Goal: Task Accomplishment & Management: Manage account settings

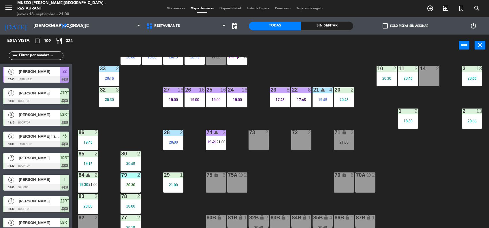
scroll to position [151, 0]
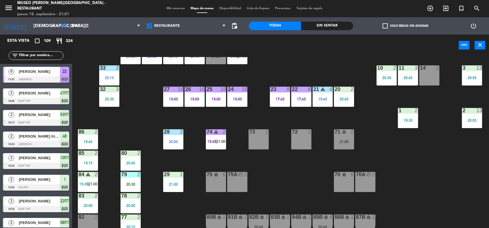
click at [50, 53] on input "text" at bounding box center [40, 56] width 45 height 6
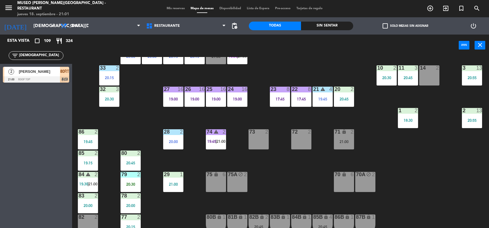
type input "[DEMOGRAPHIC_DATA]"
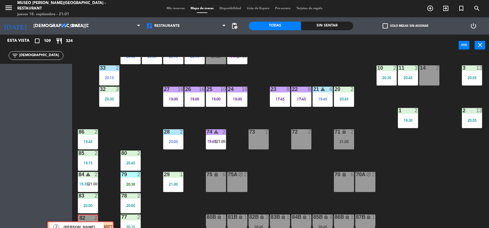
drag, startPoint x: 41, startPoint y: 70, endPoint x: 86, endPoint y: 224, distance: 160.9
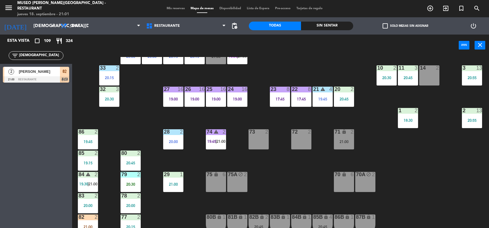
click at [86, 224] on div "82 2 21:00" at bounding box center [88, 225] width 20 height 20
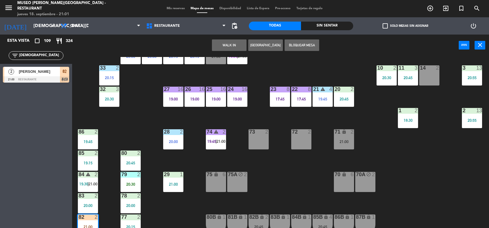
click at [86, 224] on div "82 2 21:00" at bounding box center [88, 225] width 20 height 20
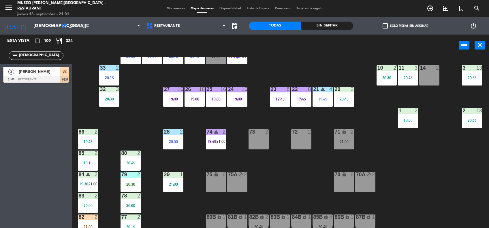
scroll to position [194, 0]
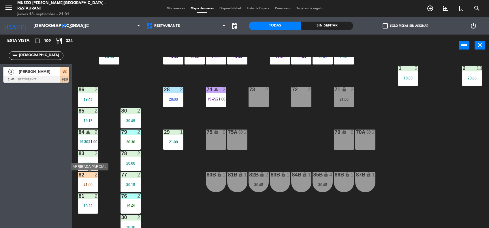
click at [84, 181] on div "82 2 21:00" at bounding box center [88, 183] width 20 height 20
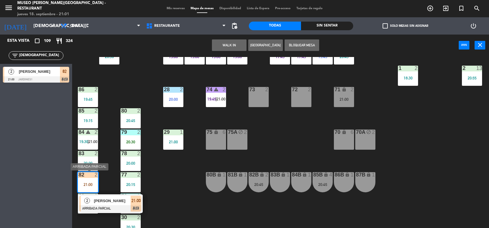
click at [98, 201] on span "[PERSON_NAME]" at bounding box center [112, 201] width 37 height 6
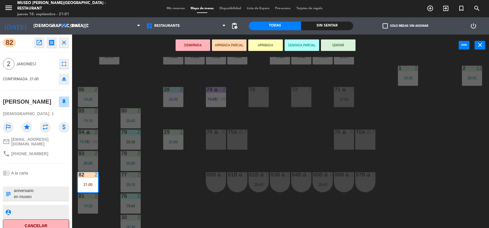
click at [14, 196] on textarea at bounding box center [40, 194] width 55 height 12
click at [23, 215] on div at bounding box center [40, 212] width 55 height 14
click at [25, 216] on textarea at bounding box center [40, 212] width 55 height 7
click at [49, 197] on textarea at bounding box center [40, 194] width 55 height 12
type textarea "m82 | aniversario en mesa en museo"
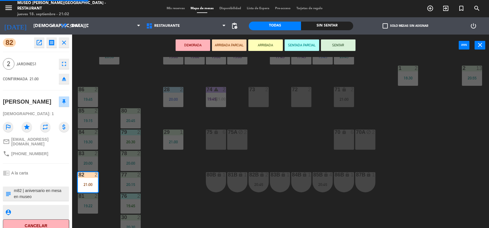
click at [50, 216] on textarea at bounding box center [40, 212] width 55 height 7
click at [339, 44] on button "SENTAR" at bounding box center [338, 46] width 35 height 12
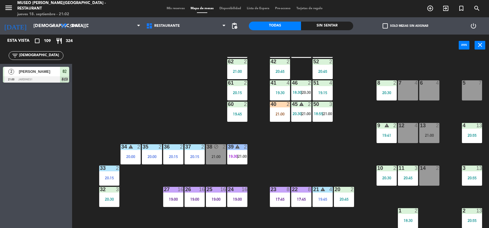
scroll to position [31, 0]
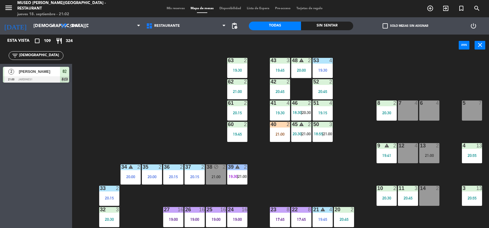
click at [37, 57] on input "[DEMOGRAPHIC_DATA]" at bounding box center [40, 56] width 45 height 6
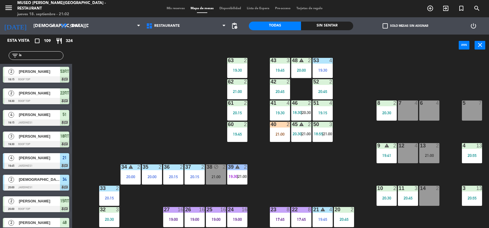
type input "i"
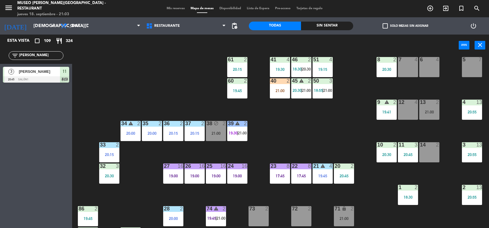
scroll to position [81, 0]
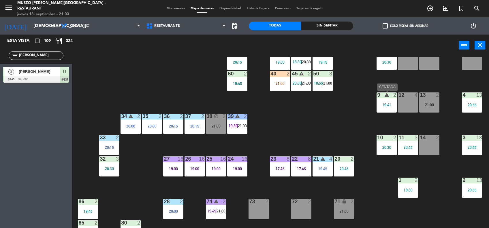
type input "[PERSON_NAME]"
click at [379, 108] on div "9 warning 2 19:41" at bounding box center [387, 103] width 20 height 20
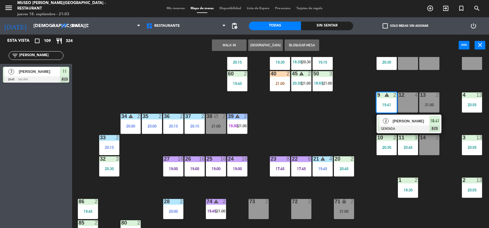
click at [391, 121] on div "2" at bounding box center [386, 121] width 12 height 10
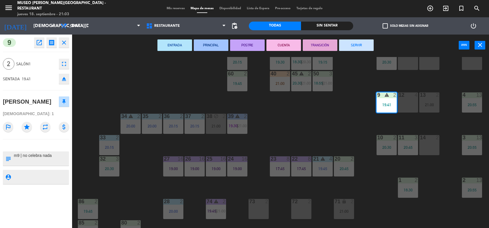
click at [346, 45] on button "SERVIR" at bounding box center [356, 46] width 35 height 12
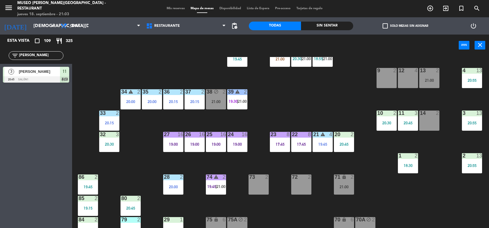
scroll to position [105, 0]
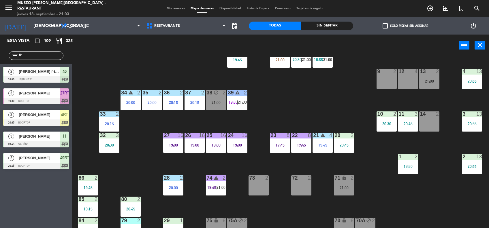
type input "f"
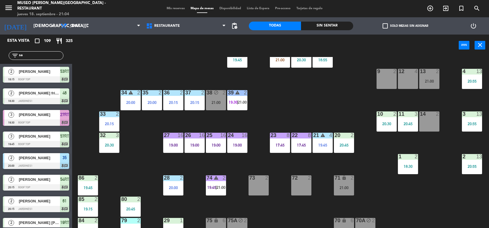
type input "s"
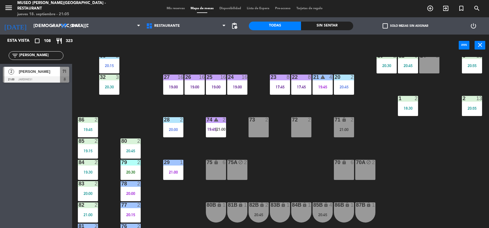
scroll to position [162, 0]
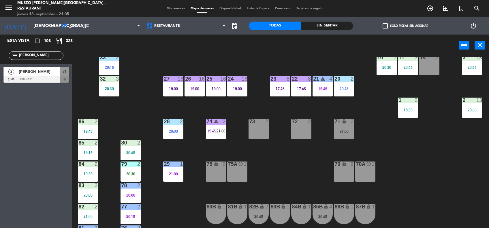
click at [34, 58] on input "[PERSON_NAME]" at bounding box center [40, 56] width 45 height 6
type input "b"
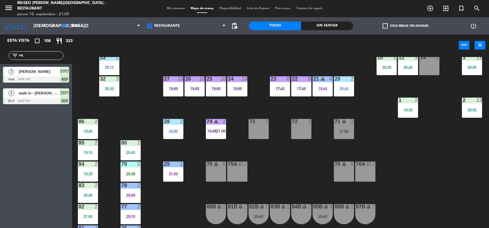
type input "s"
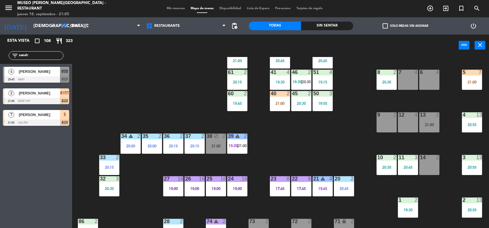
scroll to position [44, 0]
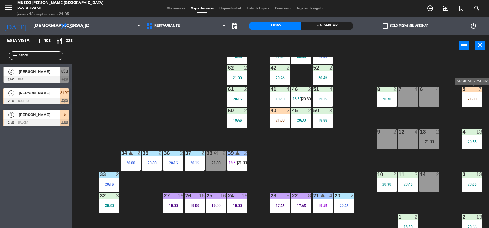
type input "sandr"
click at [468, 92] on div "5 7" at bounding box center [472, 90] width 20 height 6
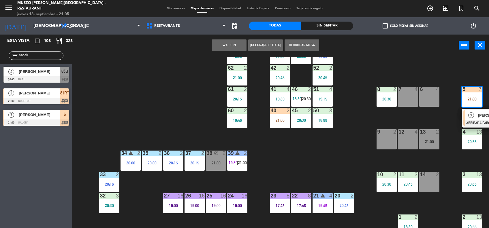
click at [471, 119] on div "7" at bounding box center [471, 115] width 12 height 10
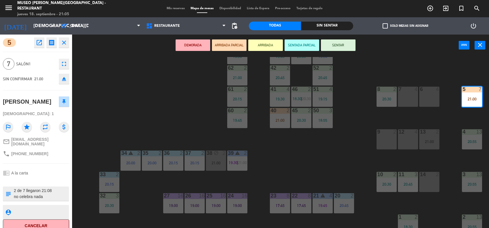
click at [15, 188] on textarea at bounding box center [40, 194] width 55 height 12
type textarea "M5 | 2 de 7 llegaron 21:08 no celebra nada"
click at [154, 111] on div "44 5 20:15 49 2 20:30 54 2 21:00 64 2 20:30 48 warning 2 20:00 53 4 19:30 63 2 …" at bounding box center [283, 143] width 412 height 172
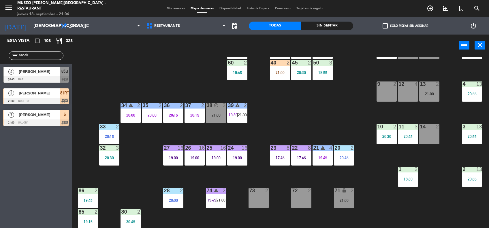
scroll to position [93, 0]
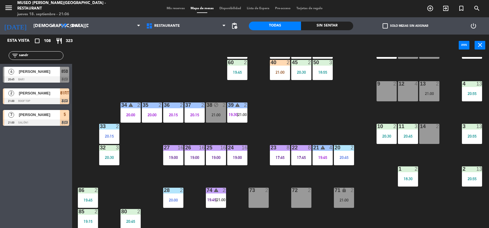
click at [237, 154] on div "24 16 19:00" at bounding box center [237, 155] width 20 height 20
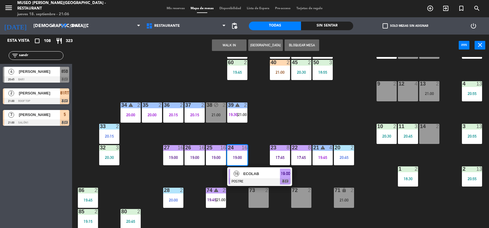
click at [240, 177] on div "16" at bounding box center [236, 174] width 12 height 10
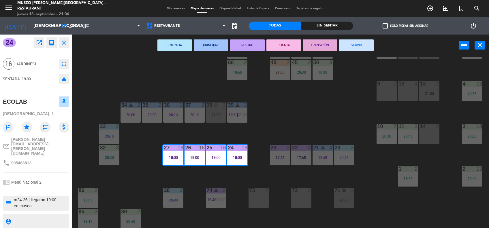
click at [315, 132] on div "44 5 20:15 49 2 20:30 54 2 21:00 64 2 20:30 48 warning 2 20:00 53 4 19:30 63 2 …" at bounding box center [283, 143] width 412 height 172
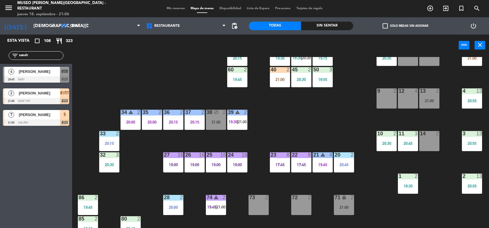
scroll to position [86, 0]
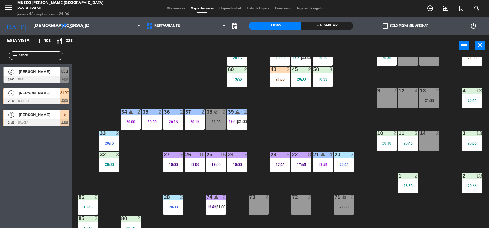
click at [241, 160] on div "24 16 19:00" at bounding box center [237, 162] width 20 height 20
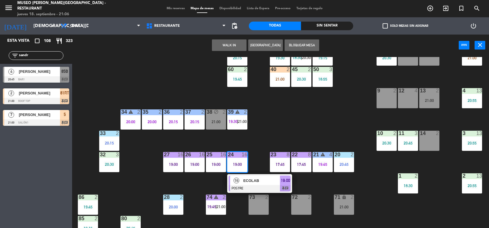
click at [241, 181] on div "16" at bounding box center [236, 181] width 12 height 10
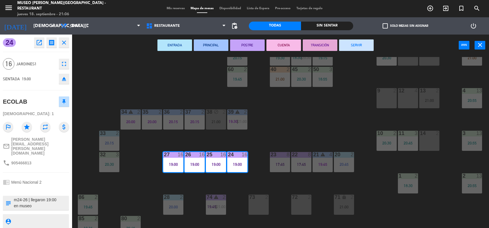
click at [317, 44] on button "TRANSICIÓN" at bounding box center [320, 46] width 35 height 12
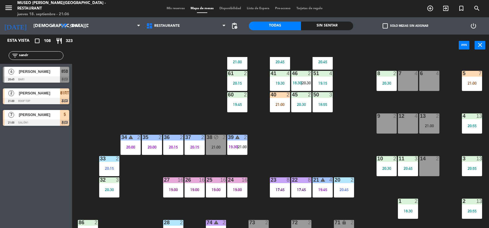
scroll to position [60, 0]
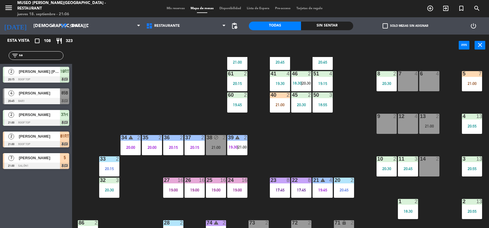
type input "s"
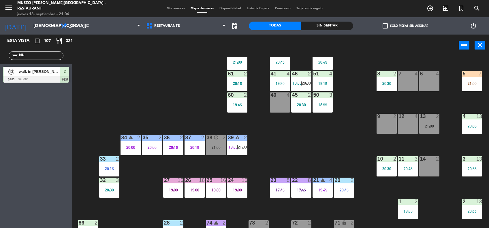
type input "NU"
click at [109, 86] on div "44 5 20:15 49 2 20:30 54 2 21:00 64 2 20:30 48 warning 2 20:00 53 4 19:30 63 2 …" at bounding box center [283, 143] width 412 height 172
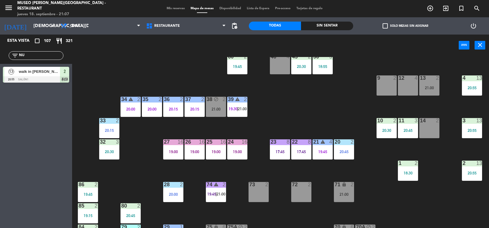
scroll to position [98, 0]
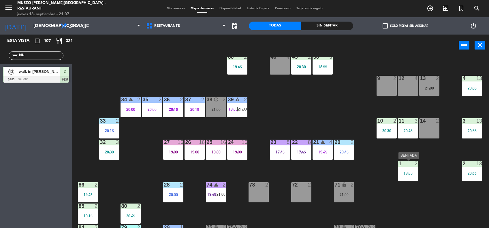
click at [402, 171] on div "1 2 18:30" at bounding box center [408, 171] width 20 height 20
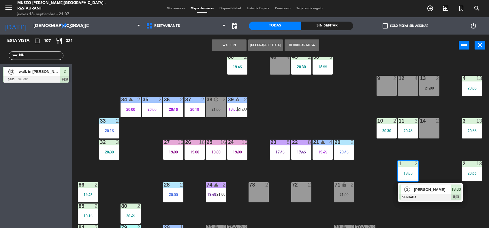
click at [408, 189] on span "2" at bounding box center [407, 190] width 6 height 6
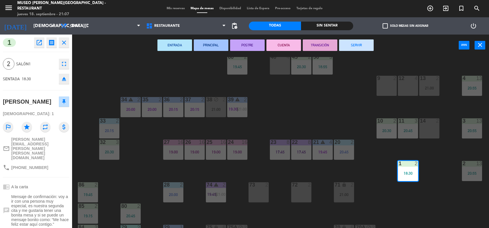
click at [355, 41] on button "SERVIR" at bounding box center [356, 46] width 35 height 12
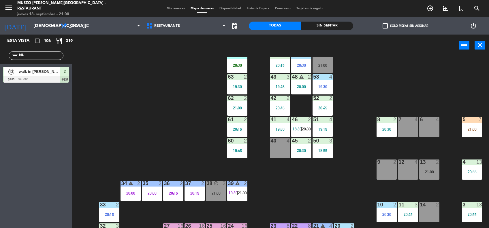
scroll to position [8, 0]
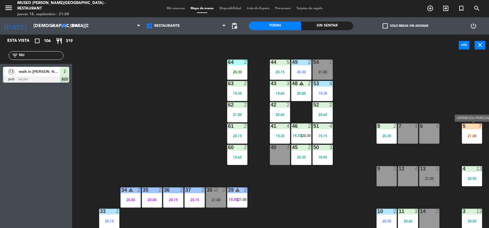
click at [466, 141] on div "5 7 21:00" at bounding box center [472, 134] width 20 height 20
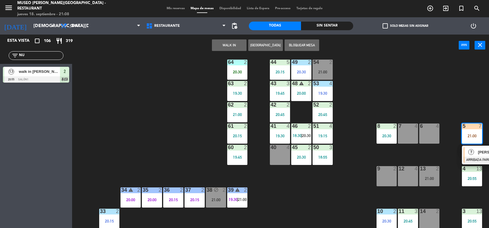
click at [468, 151] on div "7" at bounding box center [471, 152] width 12 height 10
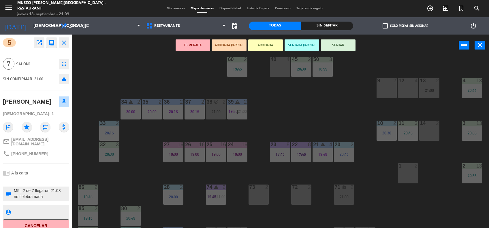
scroll to position [98, 0]
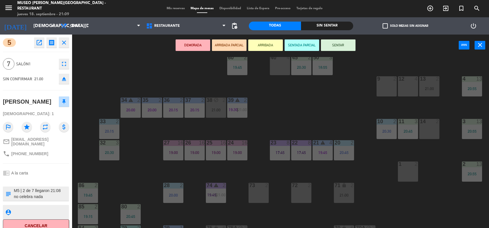
click at [287, 121] on div "44 5 20:15 49 2 20:30 54 2 21:00 64 2 20:30 48 warning 2 20:00 53 4 19:30 63 2 …" at bounding box center [283, 143] width 412 height 172
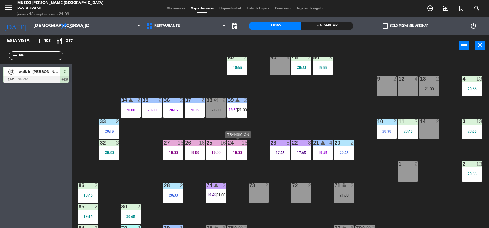
click at [238, 151] on div "19:00" at bounding box center [237, 153] width 20 height 4
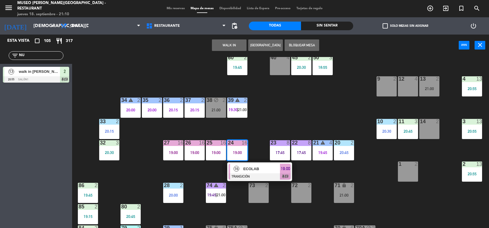
click at [249, 167] on span "ECOLAB" at bounding box center [261, 169] width 37 height 6
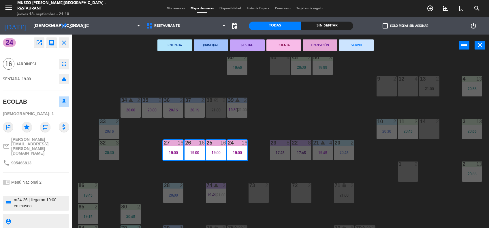
click at [29, 197] on textarea at bounding box center [40, 203] width 55 height 12
click at [31, 197] on textarea at bounding box center [40, 203] width 55 height 12
type textarea "m24-26 | NO CELEllegaron 19:00 en museo PAGADO DIRECTAMENTE F001-00028535 15/9 …"
click at [125, 152] on div "44 5 20:15 49 2 20:30 54 2 21:00 64 2 20:30 48 warning 2 20:00 53 4 19:30 63 2 …" at bounding box center [283, 143] width 412 height 172
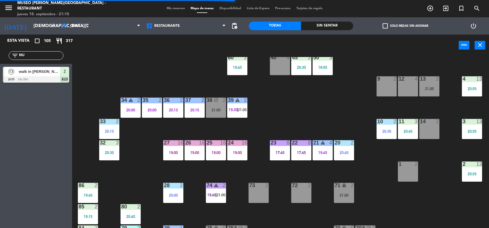
click at [207, 145] on div "25" at bounding box center [207, 142] width 0 height 5
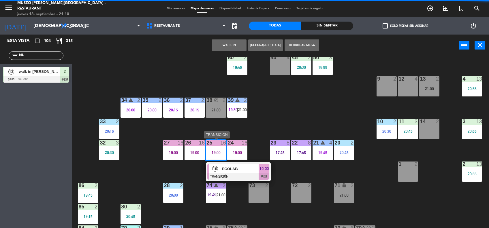
click at [216, 166] on span "16" at bounding box center [215, 169] width 6 height 6
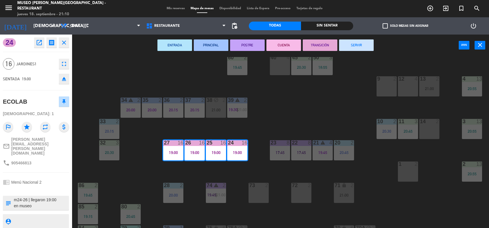
click at [354, 42] on button "SERVIR" at bounding box center [356, 46] width 35 height 12
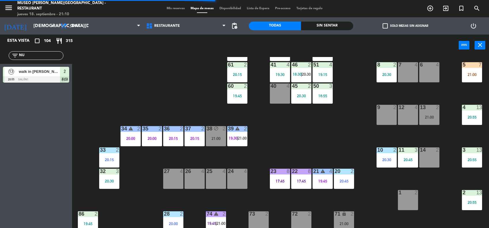
scroll to position [71, 0]
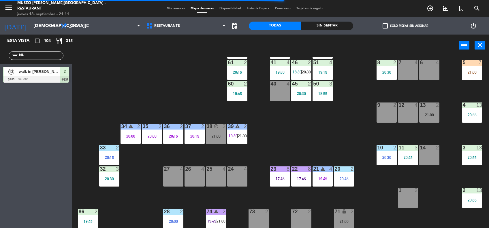
click at [469, 66] on div "5 7 21:00" at bounding box center [472, 70] width 20 height 20
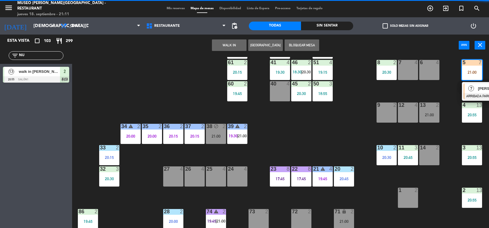
click at [241, 173] on div "24 4" at bounding box center [237, 170] width 20 height 6
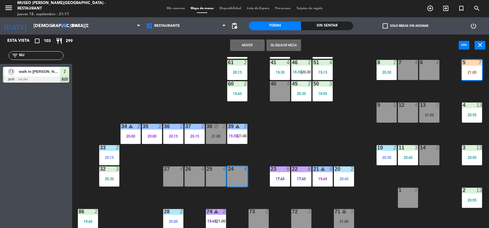
click at [249, 43] on button "Mover" at bounding box center [247, 46] width 35 height 12
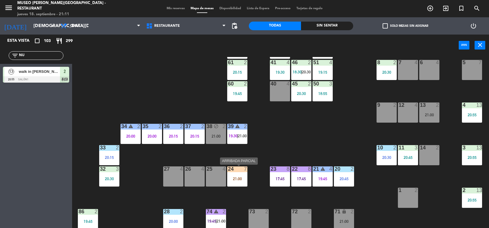
click at [230, 179] on div "21:00" at bounding box center [237, 179] width 20 height 4
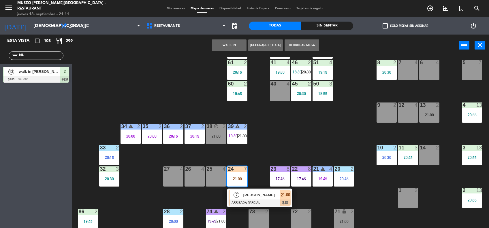
click at [237, 196] on span "7" at bounding box center [237, 195] width 6 height 6
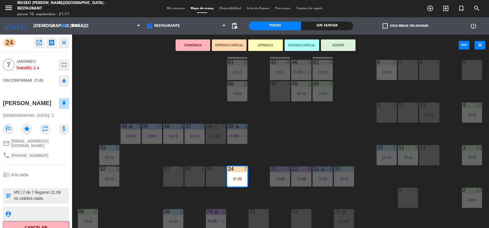
click at [218, 175] on div "25 4" at bounding box center [216, 177] width 20 height 20
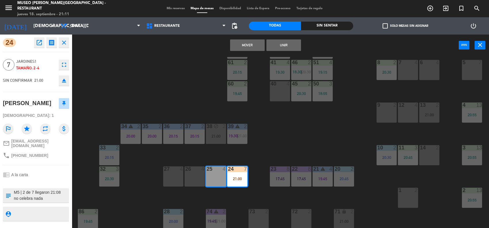
click at [279, 50] on button "Unir" at bounding box center [284, 46] width 35 height 12
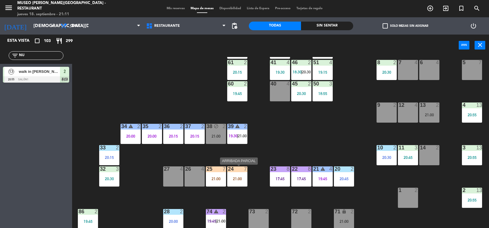
click at [238, 172] on div at bounding box center [238, 169] width 10 height 5
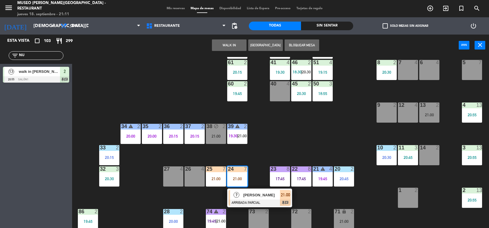
click at [240, 205] on div at bounding box center [260, 203] width 62 height 6
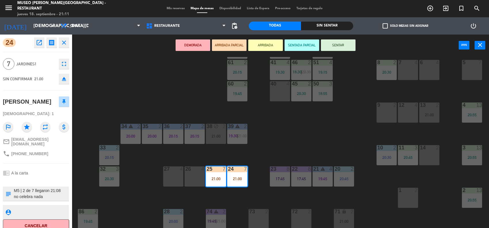
click at [19, 188] on textarea at bounding box center [40, 194] width 55 height 12
click at [35, 211] on textarea at bounding box center [40, 212] width 55 height 7
click at [44, 196] on textarea at bounding box center [40, 194] width 55 height 12
click at [35, 188] on textarea at bounding box center [40, 194] width 55 height 12
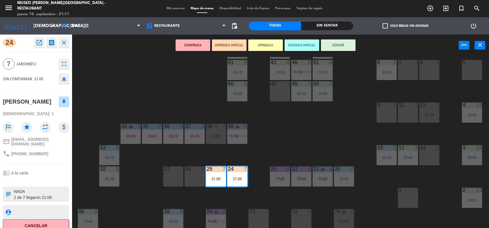
type textarea "M24- M25 | NO CELEBRA NADA 2 de 7 llegaron 21:08 no celebra nada"
click at [38, 211] on textarea at bounding box center [40, 212] width 55 height 7
click at [333, 49] on button "SENTAR" at bounding box center [338, 46] width 35 height 12
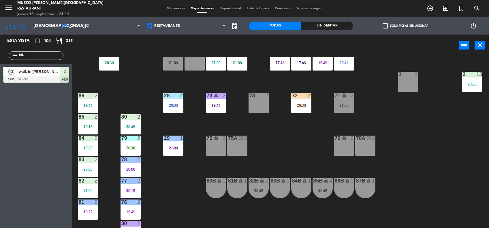
scroll to position [197, 0]
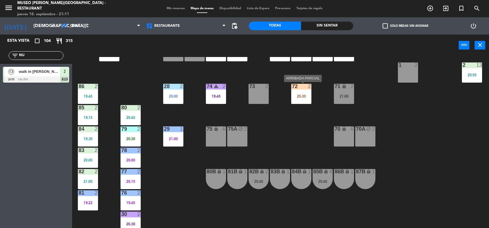
click at [308, 98] on div "72 2 20:30" at bounding box center [301, 94] width 20 height 20
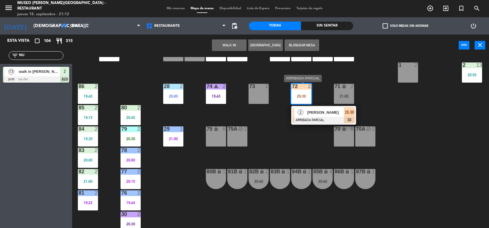
click at [311, 117] on div at bounding box center [324, 120] width 62 height 6
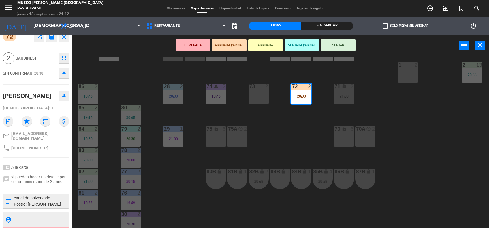
scroll to position [18, 0]
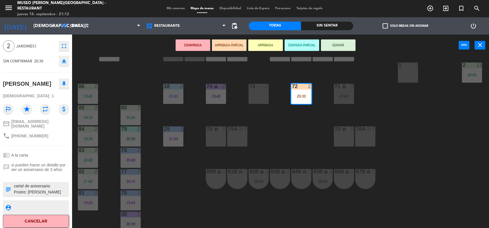
click at [273, 104] on div "44 5 20:15 49 2 20:30 54 2 21:00 64 2 20:30 48 warning 2 20:00 53 4 19:30 63 2 …" at bounding box center [283, 143] width 412 height 172
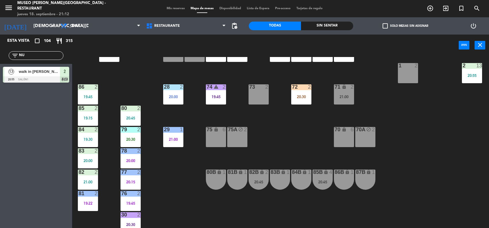
scroll to position [195, 0]
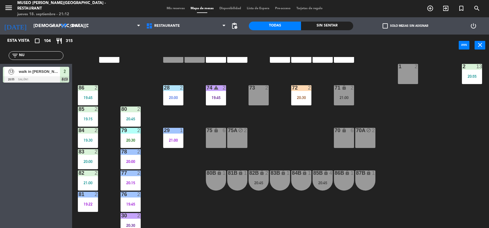
click at [297, 104] on div "72 2 20:30" at bounding box center [301, 95] width 20 height 20
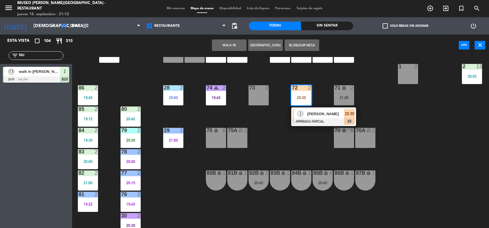
click at [312, 114] on span "[PERSON_NAME]" at bounding box center [326, 114] width 37 height 6
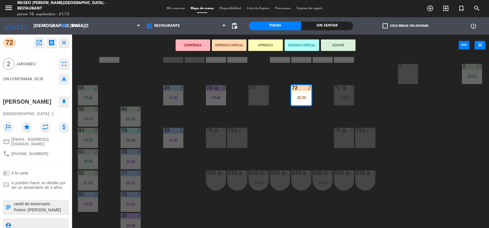
click at [43, 222] on textarea at bounding box center [40, 225] width 55 height 7
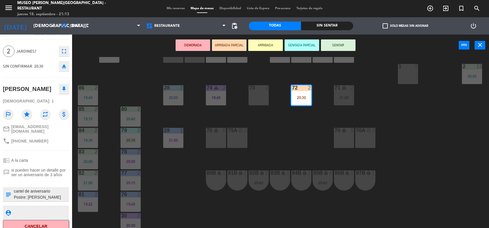
scroll to position [13, 0]
click at [342, 45] on button "SENTAR" at bounding box center [338, 46] width 35 height 12
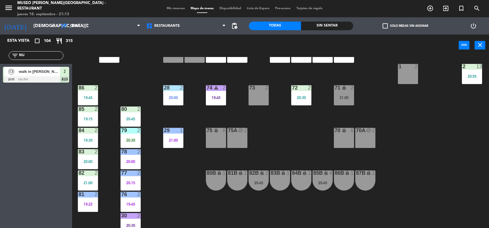
click at [306, 95] on div "20:30" at bounding box center [301, 97] width 20 height 4
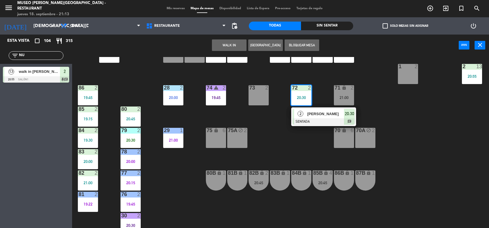
click at [307, 113] on div "[PERSON_NAME]" at bounding box center [326, 114] width 38 height 10
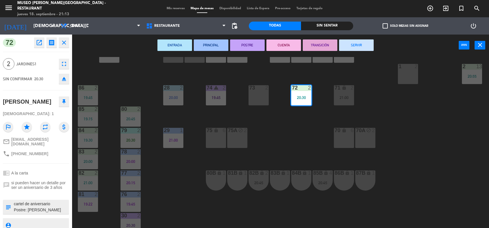
click at [353, 44] on button "SERVIR" at bounding box center [356, 46] width 35 height 12
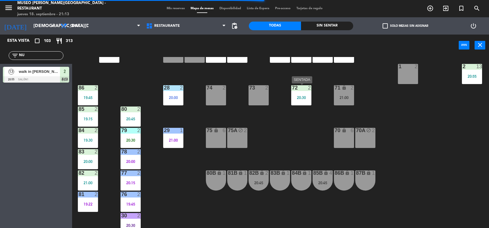
click at [308, 92] on div "72 2 20:30" at bounding box center [301, 95] width 20 height 20
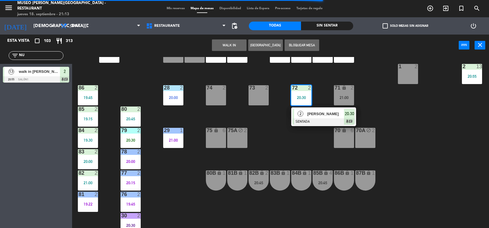
click at [310, 113] on span "[PERSON_NAME]" at bounding box center [326, 114] width 37 height 6
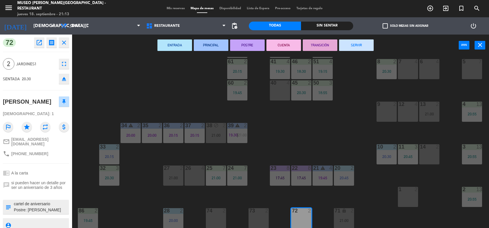
scroll to position [72, 0]
click at [299, 127] on div "44 5 20:15 49 2 20:30 54 2 21:00 64 2 20:30 48 warning 2 20:00 53 4 19:30 63 2 …" at bounding box center [283, 143] width 412 height 172
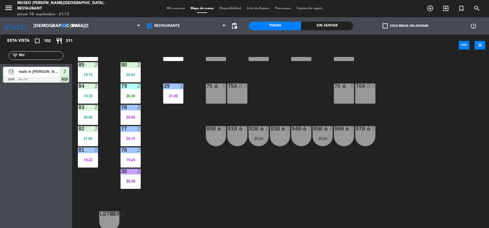
scroll to position [242, 0]
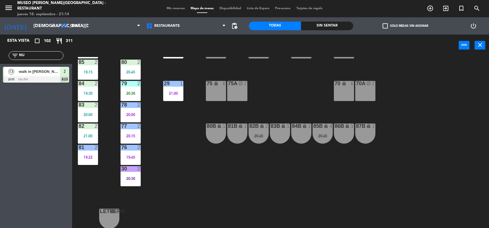
click at [258, 135] on div "20:45" at bounding box center [259, 136] width 20 height 4
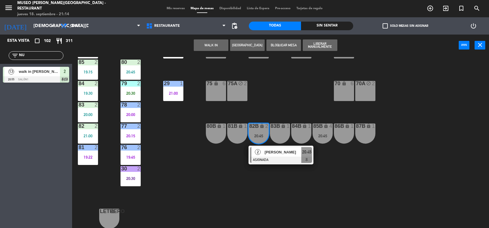
click at [261, 153] on div "2" at bounding box center [258, 152] width 12 height 10
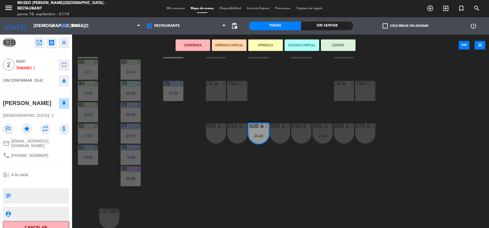
click at [39, 42] on icon "open_in_new" at bounding box center [39, 42] width 7 height 7
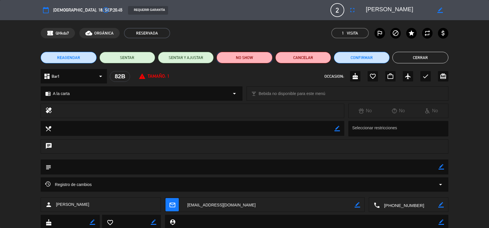
click at [245, 58] on button "NO SHOW" at bounding box center [245, 58] width 56 height 12
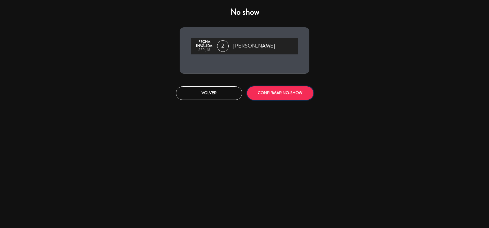
click at [265, 91] on button "CONFIRMAR NO-SHOW" at bounding box center [280, 94] width 66 height 14
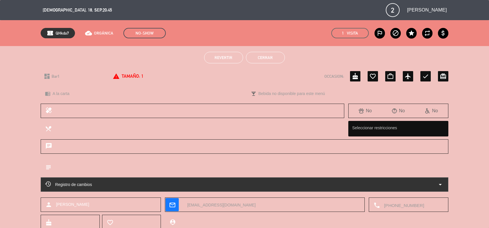
click at [266, 55] on button "Cerrar" at bounding box center [265, 58] width 39 height 12
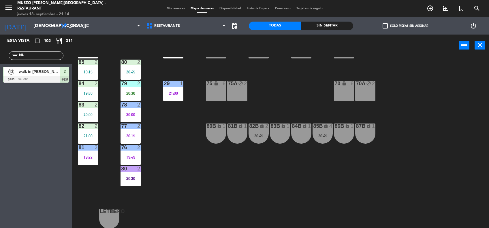
click at [326, 136] on div "20:45" at bounding box center [323, 136] width 20 height 4
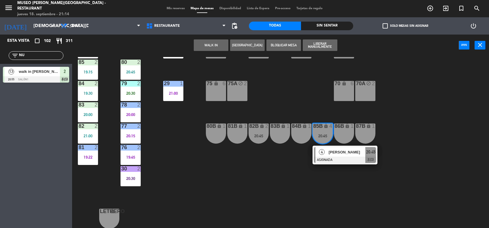
click at [329, 148] on div "[PERSON_NAME]" at bounding box center [347, 153] width 38 height 10
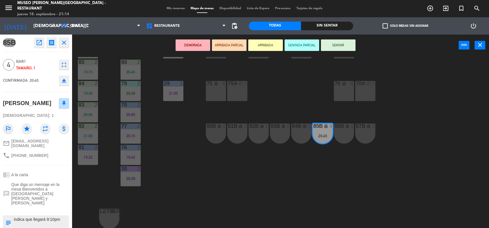
click at [36, 43] on icon "open_in_new" at bounding box center [39, 42] width 7 height 7
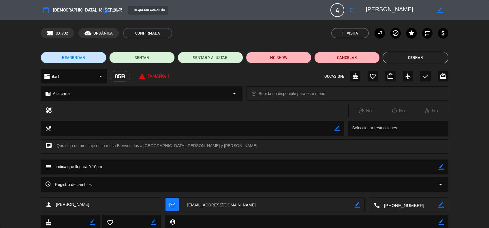
click at [278, 57] on button "NO SHOW" at bounding box center [278, 58] width 65 height 12
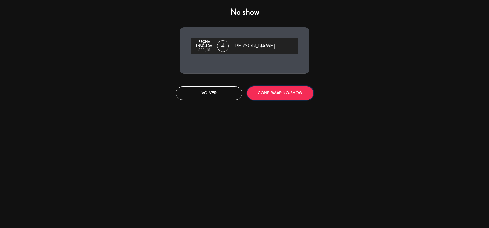
click at [268, 91] on button "CONFIRMAR NO-SHOW" at bounding box center [280, 94] width 66 height 14
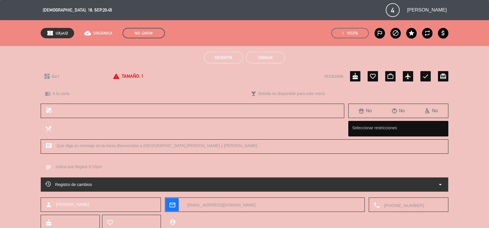
click at [266, 58] on button "Cerrar" at bounding box center [265, 58] width 39 height 12
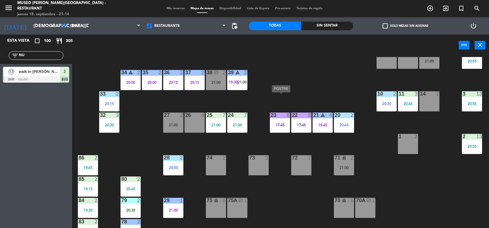
scroll to position [161, 0]
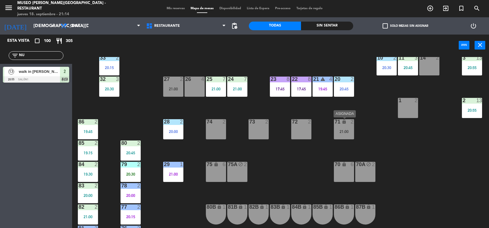
click at [346, 125] on div "71 lock 2 21:00" at bounding box center [344, 129] width 20 height 20
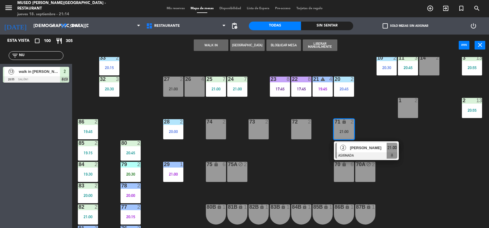
click at [346, 148] on div "2" at bounding box center [343, 148] width 12 height 10
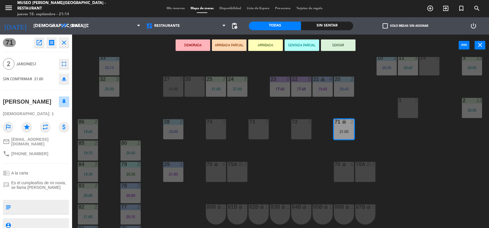
click at [39, 39] on button "open_in_new" at bounding box center [39, 43] width 10 height 10
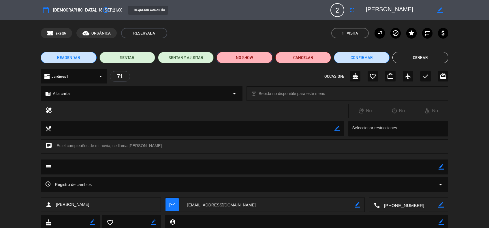
click at [238, 53] on button "NO SHOW" at bounding box center [245, 58] width 56 height 12
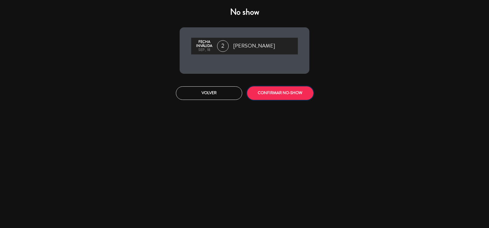
click at [271, 91] on button "CONFIRMAR NO-SHOW" at bounding box center [280, 94] width 66 height 14
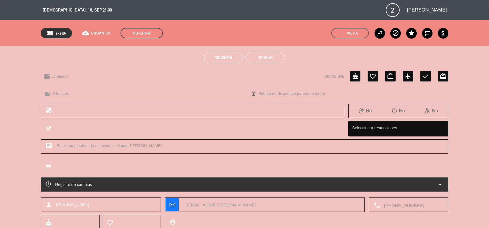
click at [272, 56] on button "Cerrar" at bounding box center [265, 58] width 39 height 12
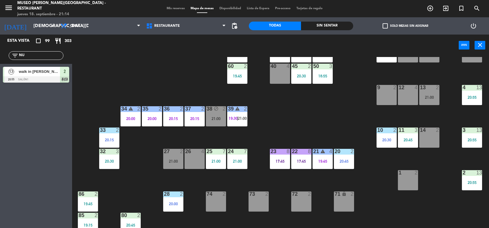
scroll to position [88, 0]
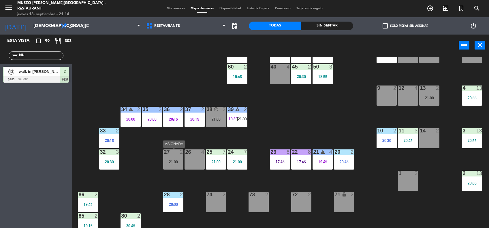
click at [174, 160] on div "21:00" at bounding box center [173, 162] width 20 height 4
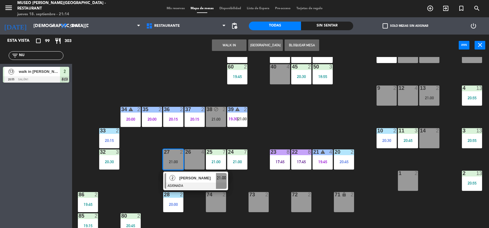
click at [179, 176] on span "[PERSON_NAME]" at bounding box center [197, 178] width 37 height 6
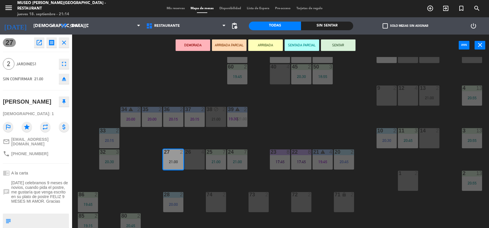
click at [41, 42] on icon "open_in_new" at bounding box center [39, 42] width 7 height 7
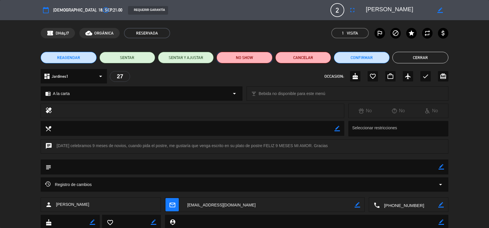
click at [248, 57] on button "NO SHOW" at bounding box center [245, 58] width 56 height 12
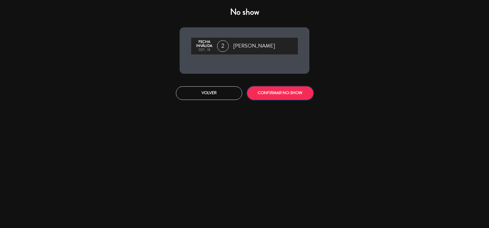
click at [268, 94] on button "CONFIRMAR NO-SHOW" at bounding box center [280, 94] width 66 height 14
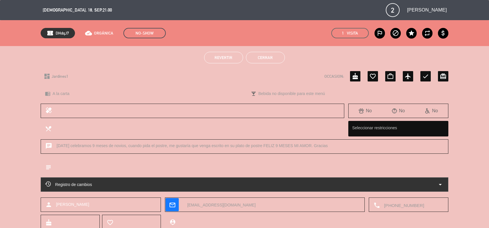
click at [264, 56] on button "Cerrar" at bounding box center [265, 58] width 39 height 12
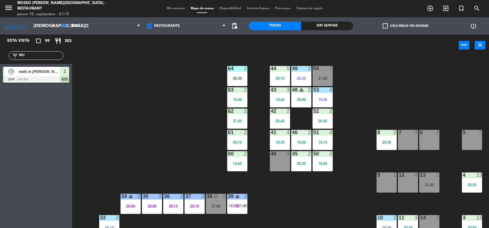
scroll to position [3, 0]
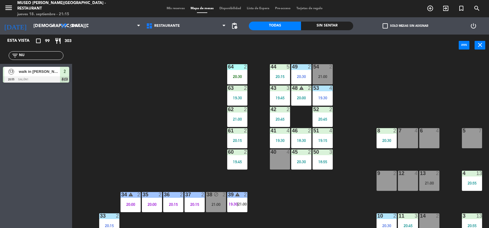
click at [210, 199] on div "38 block 2 21:00" at bounding box center [216, 202] width 20 height 20
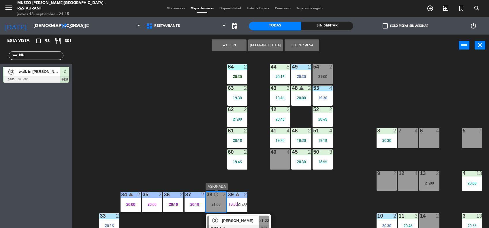
click at [219, 222] on div "2" at bounding box center [215, 221] width 12 height 10
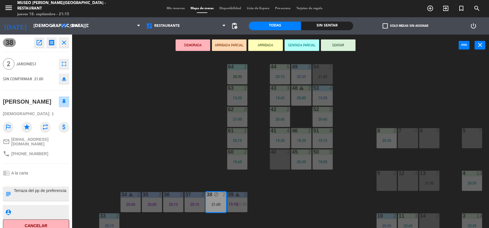
click at [40, 38] on button "open_in_new" at bounding box center [39, 43] width 10 height 10
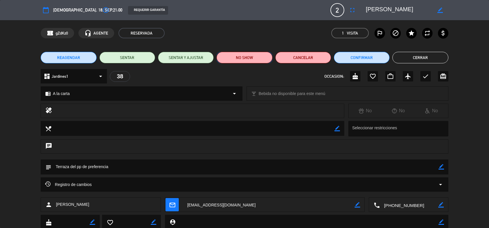
click at [260, 57] on button "NO SHOW" at bounding box center [245, 58] width 56 height 12
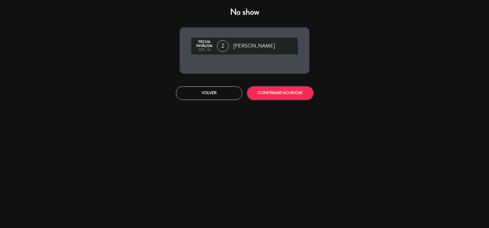
click at [266, 91] on button "CONFIRMAR NO-SHOW" at bounding box center [280, 94] width 66 height 14
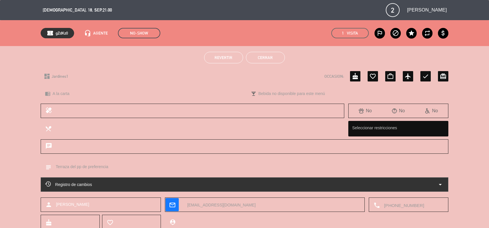
click at [270, 61] on button "Cerrar" at bounding box center [265, 58] width 39 height 12
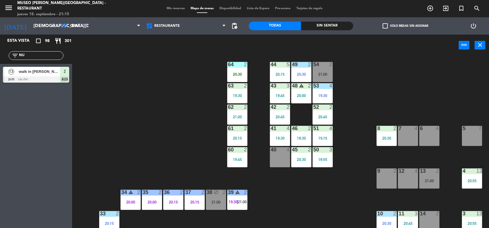
scroll to position [6, 0]
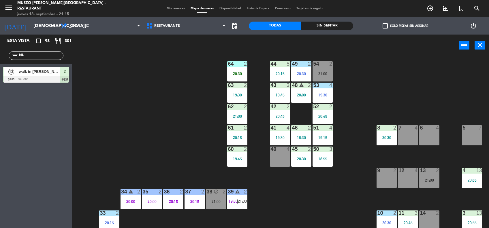
click at [326, 63] on div at bounding box center [323, 63] width 10 height 5
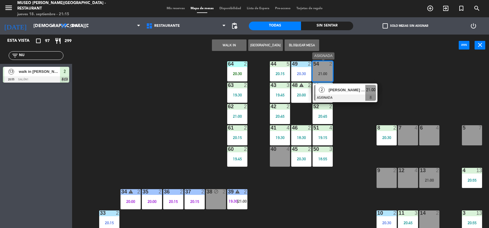
click at [330, 88] on span "[PERSON_NAME] y [PERSON_NAME]" at bounding box center [347, 90] width 37 height 6
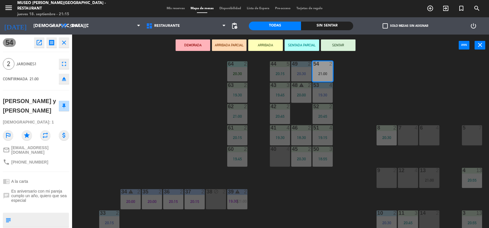
click at [36, 46] on icon "open_in_new" at bounding box center [39, 42] width 7 height 7
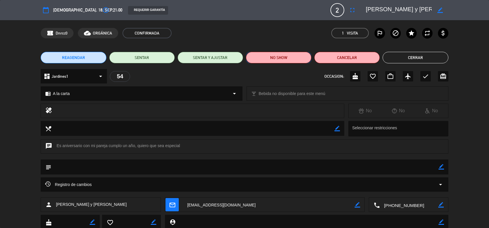
click at [280, 56] on button "NO SHOW" at bounding box center [278, 58] width 65 height 12
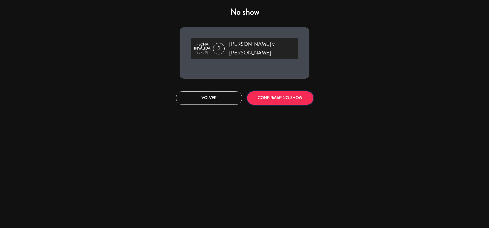
click at [275, 93] on button "CONFIRMAR NO-SHOW" at bounding box center [280, 98] width 66 height 14
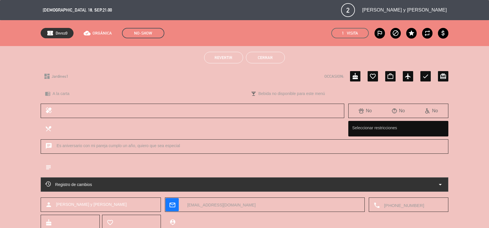
click at [266, 57] on button "Cerrar" at bounding box center [265, 58] width 39 height 12
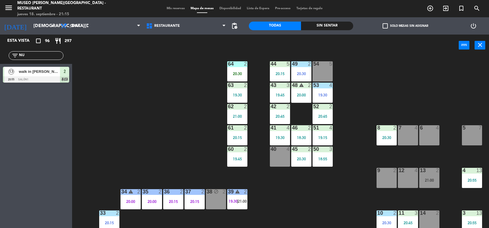
scroll to position [68, 0]
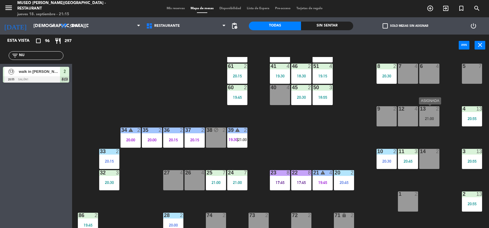
click at [435, 118] on div "21:00" at bounding box center [429, 119] width 20 height 4
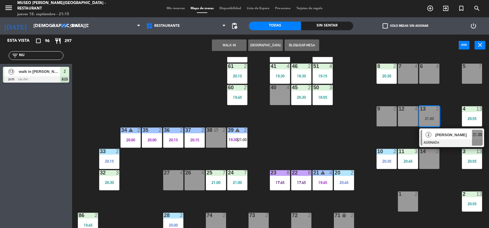
click at [439, 140] on div at bounding box center [452, 143] width 62 height 6
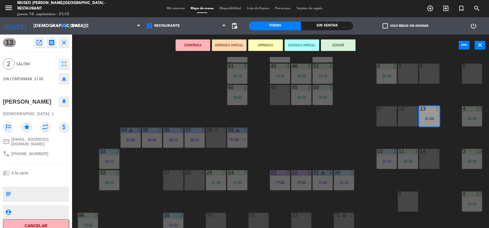
click at [40, 44] on icon "open_in_new" at bounding box center [39, 42] width 7 height 7
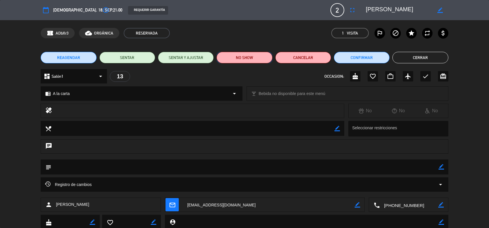
click at [249, 54] on button "NO SHOW" at bounding box center [245, 58] width 56 height 12
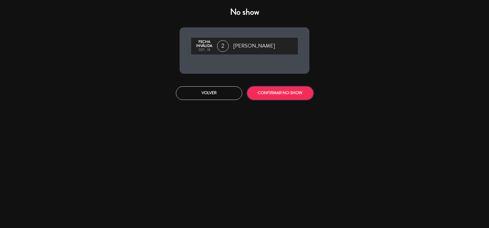
click at [269, 88] on button "CONFIRMAR NO-SHOW" at bounding box center [280, 94] width 66 height 14
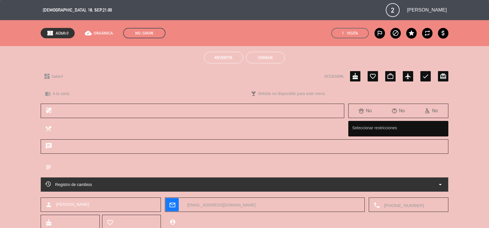
click at [266, 53] on button "Cerrar" at bounding box center [265, 58] width 39 height 12
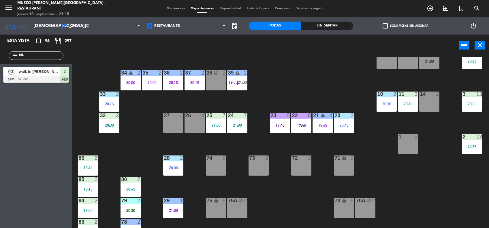
scroll to position [90, 0]
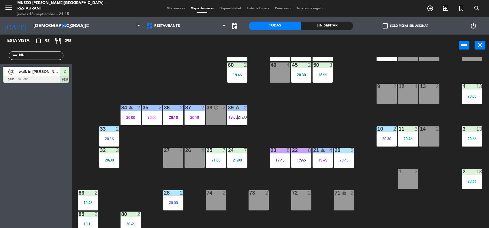
click at [437, 102] on div "13 2" at bounding box center [429, 94] width 20 height 20
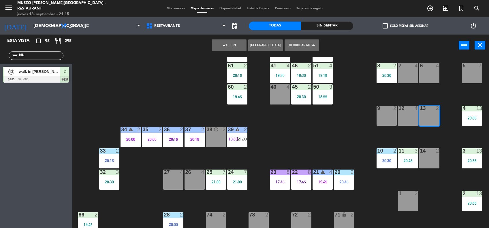
scroll to position [70, 0]
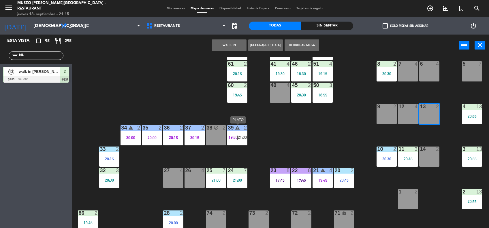
click at [244, 130] on div "2" at bounding box center [245, 127] width 3 height 5
click at [240, 138] on span "21:00" at bounding box center [242, 137] width 9 height 5
click at [240, 139] on span "21:00" at bounding box center [242, 137] width 9 height 5
click at [262, 137] on div "44 5 20:15 49 2 20:30 54 5 64 2 20:30 48 warning 2 20:00 53 4 19:30 63 2 19:30 …" at bounding box center [283, 143] width 412 height 172
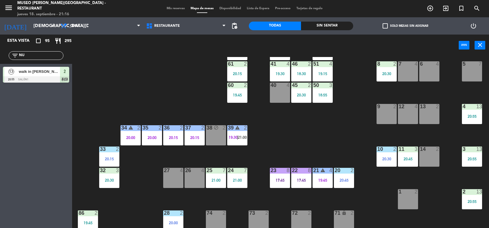
click at [238, 133] on div "39 warning 2 19:30 | 21:00" at bounding box center [237, 135] width 20 height 20
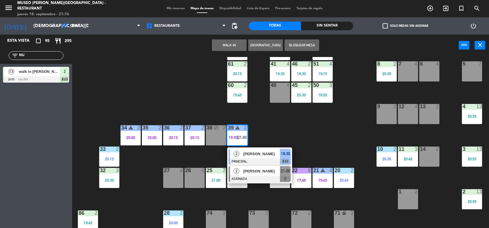
click at [239, 167] on div "2" at bounding box center [236, 171] width 12 height 10
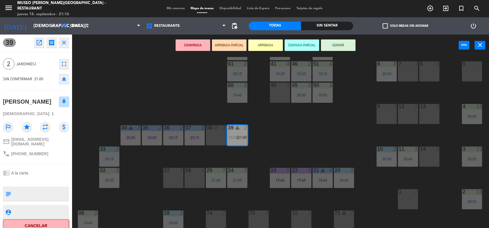
click at [40, 45] on icon "open_in_new" at bounding box center [39, 42] width 7 height 7
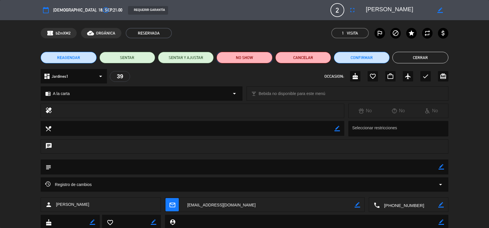
click at [235, 58] on button "NO SHOW" at bounding box center [245, 58] width 56 height 12
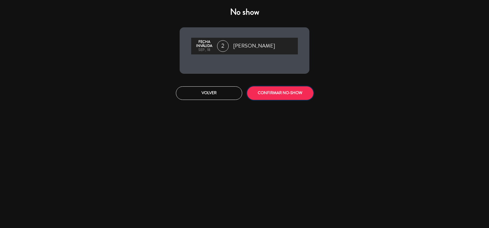
click at [266, 93] on button "CONFIRMAR NO-SHOW" at bounding box center [280, 94] width 66 height 14
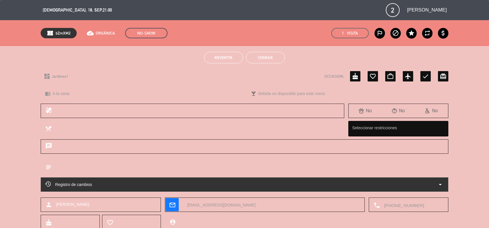
drag, startPoint x: 276, startPoint y: 51, endPoint x: 275, endPoint y: 55, distance: 3.2
click at [275, 55] on div "Revertir Cerrar" at bounding box center [244, 57] width 489 height 23
click at [275, 55] on button "Cerrar" at bounding box center [265, 58] width 39 height 12
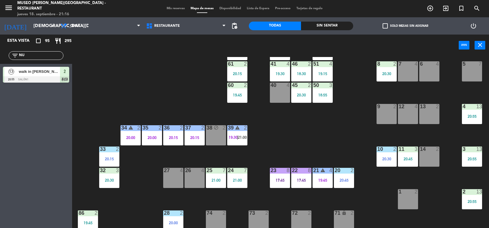
click at [36, 56] on input "NU" at bounding box center [40, 56] width 45 height 6
type input "N"
type input "V"
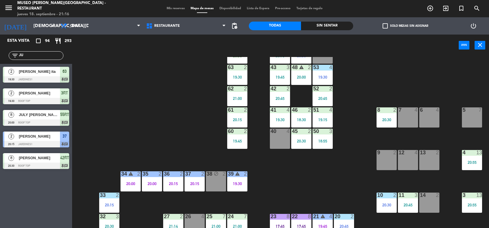
scroll to position [23, 0]
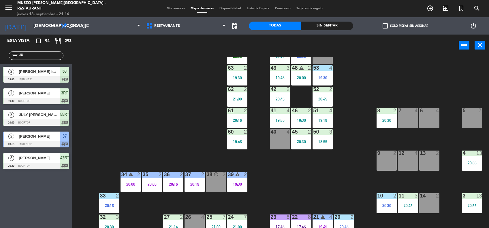
click at [34, 54] on input "JU" at bounding box center [40, 56] width 45 height 6
type input "J"
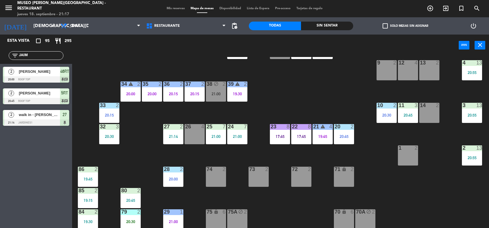
scroll to position [115, 0]
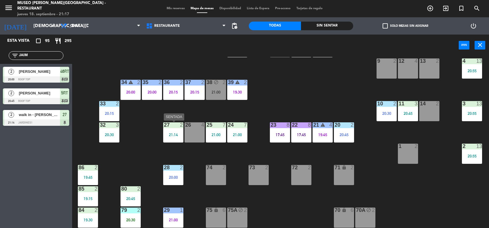
type input "JAIM"
click at [169, 132] on div "27 2 21:14" at bounding box center [173, 133] width 20 height 20
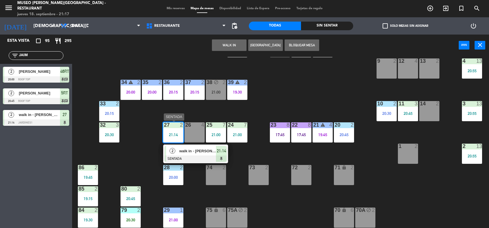
click at [177, 156] on div at bounding box center [196, 159] width 62 height 6
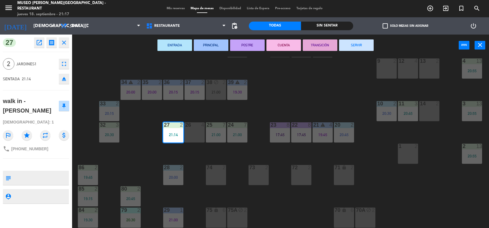
click at [55, 173] on textarea at bounding box center [40, 178] width 55 height 12
type textarea "M27 | ANIVERSARIO EN MESA"
click at [48, 198] on textarea at bounding box center [40, 196] width 55 height 7
click at [275, 85] on div "44 5 20:15 49 2 20:30 54 5 64 2 20:30 48 warning 2 20:00 53 4 19:30 63 2 19:30 …" at bounding box center [283, 143] width 412 height 172
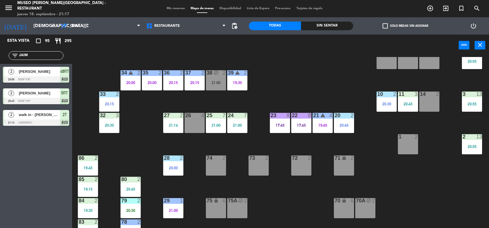
scroll to position [127, 0]
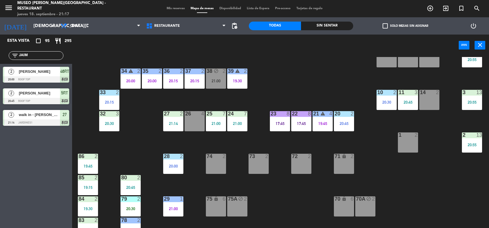
click at [218, 81] on div "21:00" at bounding box center [216, 81] width 20 height 4
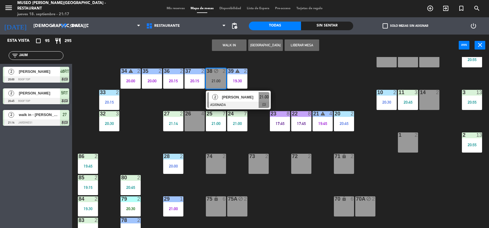
click at [226, 100] on span "[PERSON_NAME]" at bounding box center [240, 97] width 37 height 6
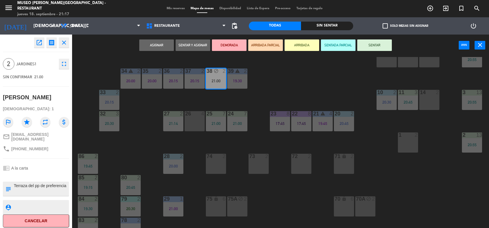
click at [307, 83] on div "44 5 20:15 49 2 20:30 54 5 64 2 20:30 48 warning 2 20:00 53 4 19:30 63 2 19:30 …" at bounding box center [283, 143] width 412 height 172
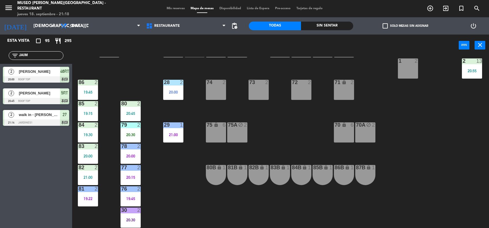
scroll to position [242, 0]
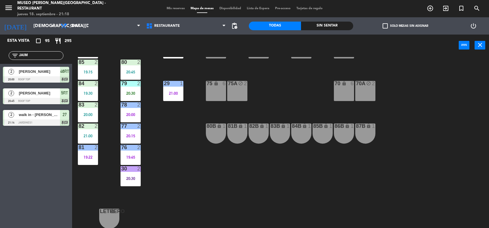
click at [42, 55] on input "JAIM" at bounding box center [40, 56] width 45 height 6
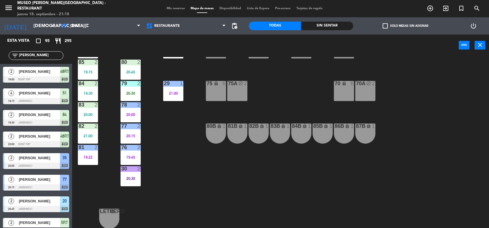
type input "J"
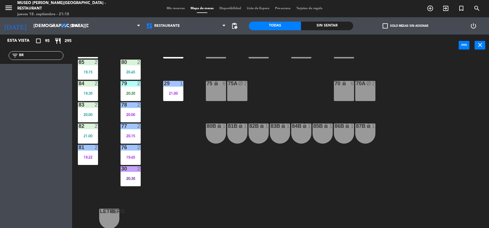
type input "B"
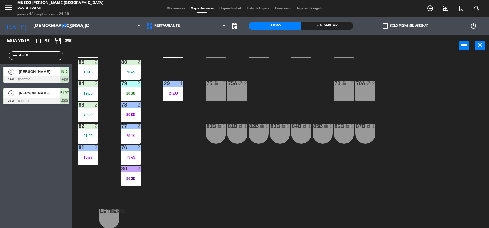
type input "AGUI"
click at [53, 116] on div "Esta vista crop_square 95 restaurant 295 filter_list AGUI 3 [PERSON_NAME] 19:30…" at bounding box center [36, 132] width 72 height 194
click at [162, 134] on div "44 5 20:15 49 2 20:30 54 5 64 2 20:30 48 warning 2 20:00 53 4 19:30 63 2 19:30 …" at bounding box center [283, 143] width 412 height 172
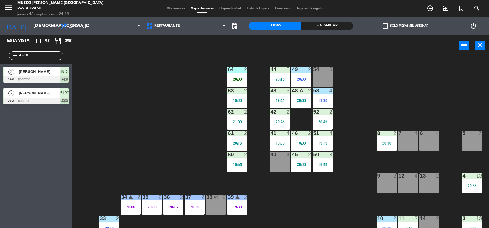
scroll to position [0, 0]
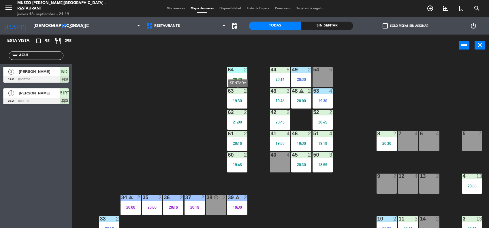
click at [242, 95] on div "63 2 19:30" at bounding box center [237, 99] width 20 height 20
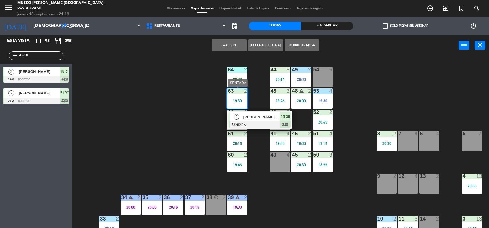
click at [260, 118] on span "[PERSON_NAME] ita" at bounding box center [261, 117] width 37 height 6
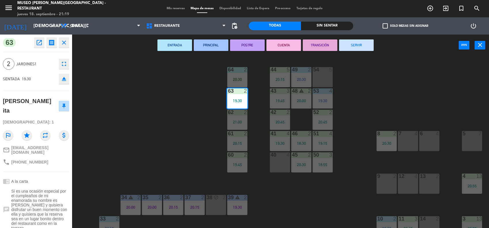
scroll to position [41, 0]
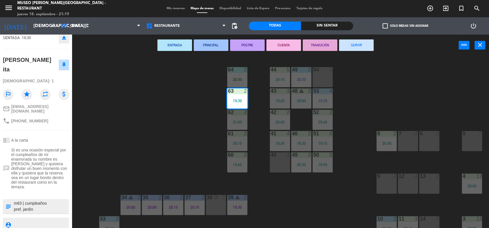
click at [42, 202] on textarea at bounding box center [40, 207] width 55 height 12
click at [137, 165] on div "44 5 20:15 49 2 20:30 54 5 64 2 20:30 48 warning 2 20:00 53 4 19:30 63 2 19:30 …" at bounding box center [283, 143] width 412 height 172
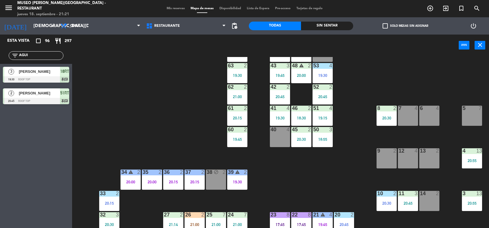
scroll to position [133, 0]
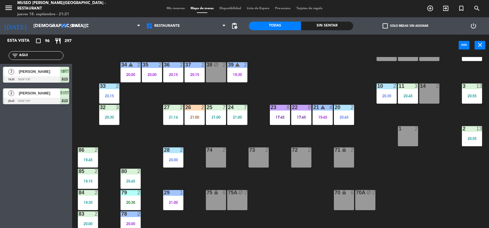
click at [189, 123] on div "26 2 21:00" at bounding box center [195, 115] width 20 height 20
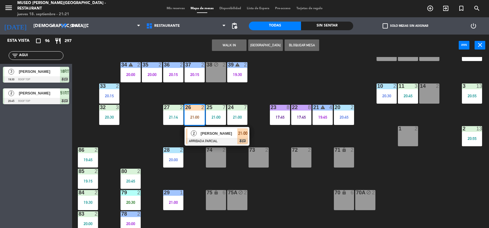
click at [192, 135] on span "2" at bounding box center [194, 134] width 6 height 6
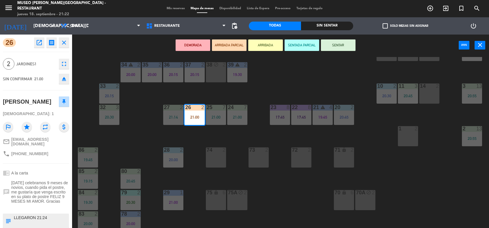
click at [13, 217] on textarea at bounding box center [40, 221] width 55 height 12
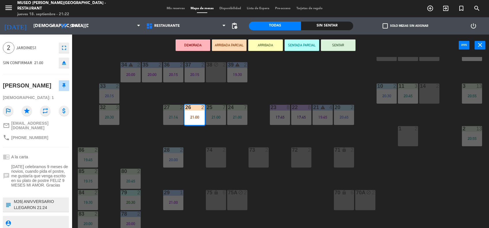
scroll to position [17, 0]
type textarea "M26| ANIVVERSARIO LLEGARON 21:24"
click at [35, 216] on div at bounding box center [40, 223] width 55 height 14
click at [35, 219] on textarea at bounding box center [40, 222] width 55 height 7
click at [58, 157] on div "chrome_reader_mode A la carta" at bounding box center [36, 156] width 66 height 11
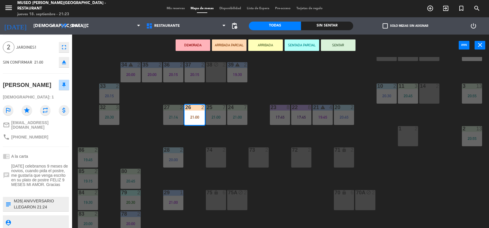
click at [58, 157] on div "chrome_reader_mode A la carta" at bounding box center [36, 156] width 66 height 11
click at [291, 42] on button "SENTADA PARCIAL" at bounding box center [302, 46] width 35 height 12
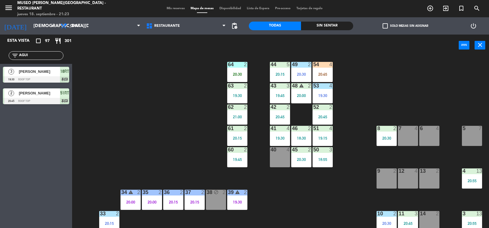
scroll to position [0, 0]
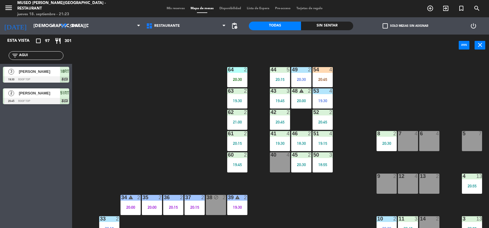
click at [321, 81] on div "20:45" at bounding box center [323, 80] width 20 height 4
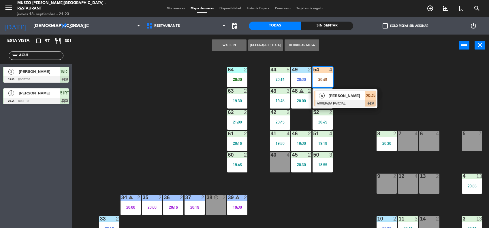
click at [339, 95] on span "[PERSON_NAME]" at bounding box center [347, 96] width 37 height 6
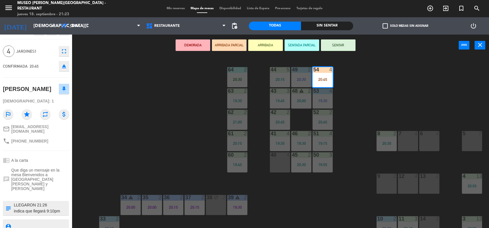
scroll to position [13, 0]
click at [32, 202] on textarea at bounding box center [40, 208] width 55 height 12
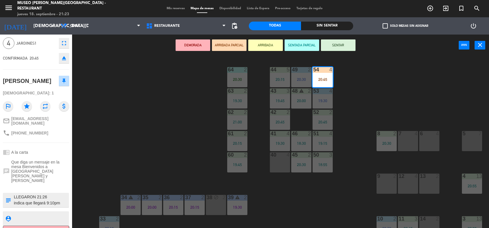
scroll to position [23, 0]
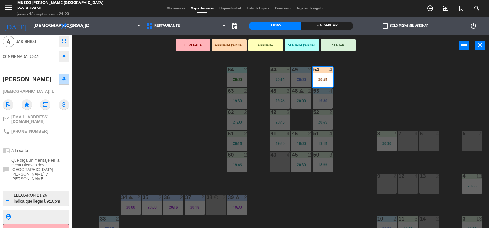
click at [14, 193] on textarea at bounding box center [40, 199] width 55 height 12
click at [40, 193] on textarea at bounding box center [40, 199] width 55 height 12
type textarea "M54| MUCHAS FELICIDADES POR SU REGRESO AL [GEOGRAPHIC_DATA] LLEGARON 21:26 indi…"
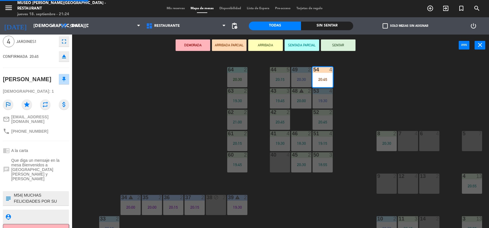
click at [40, 213] on textarea at bounding box center [40, 216] width 55 height 7
click at [339, 42] on button "SENTAR" at bounding box center [338, 46] width 35 height 12
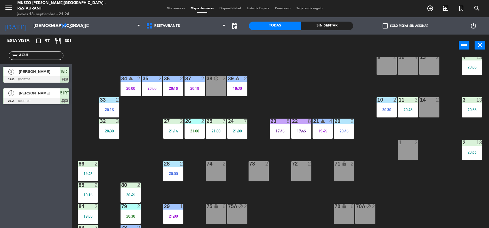
scroll to position [120, 0]
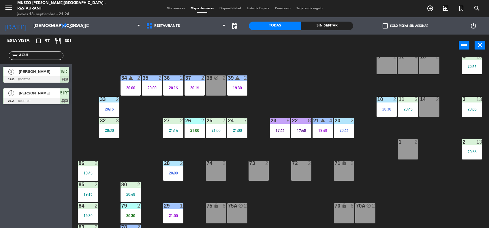
click at [280, 125] on div "23 8 17:45" at bounding box center [280, 128] width 20 height 20
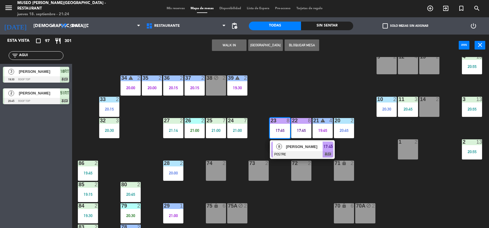
click at [280, 125] on div "23 8 17:45" at bounding box center [280, 128] width 20 height 20
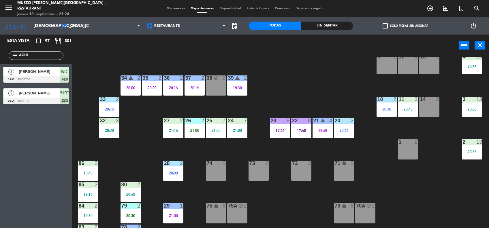
click at [301, 106] on div "44 5 20:15 49 2 20:30 54 4 20:45 64 2 20:30 48 warning 2 20:00 53 4 19:30 63 2 …" at bounding box center [283, 143] width 412 height 172
click at [213, 126] on div "25 7 21:00" at bounding box center [216, 128] width 20 height 20
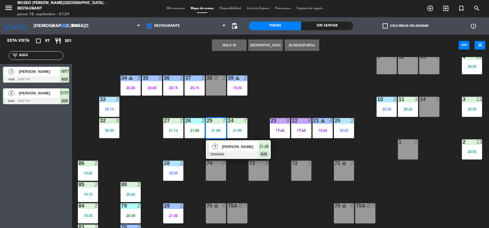
click at [215, 144] on span "7" at bounding box center [215, 147] width 6 height 6
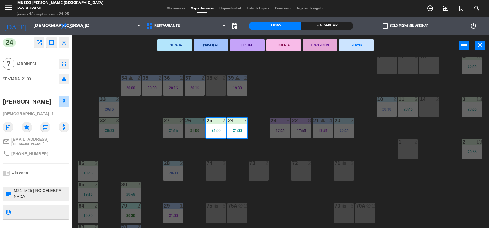
click at [134, 164] on div "44 5 20:15 49 2 20:30 54 4 20:45 64 2 20:30 48 warning 2 20:00 53 4 19:30 63 2 …" at bounding box center [283, 143] width 412 height 172
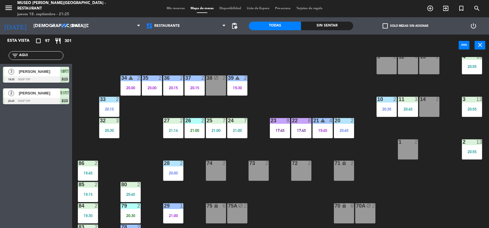
scroll to position [0, 0]
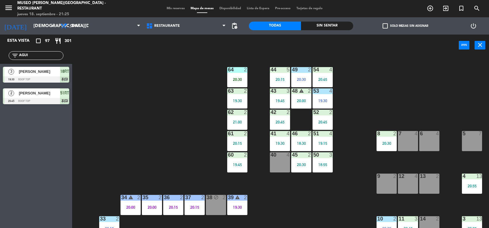
click at [311, 68] on div "54" at bounding box center [313, 69] width 10 height 5
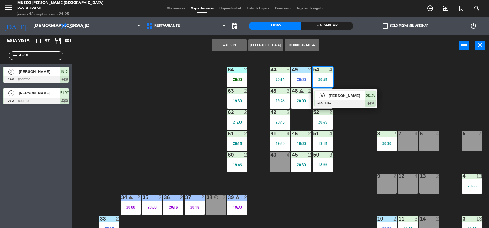
click at [292, 72] on div "49" at bounding box center [292, 69] width 0 height 5
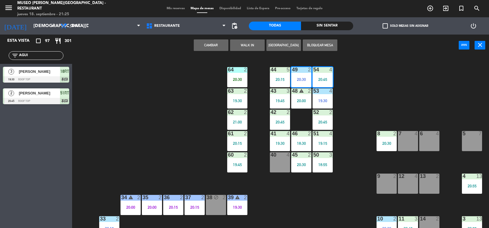
click at [192, 90] on div "44 5 20:15 49 2 20:30 54 4 20:45 64 2 20:30 48 warning 2 20:00 53 4 19:30 63 2 …" at bounding box center [283, 143] width 412 height 172
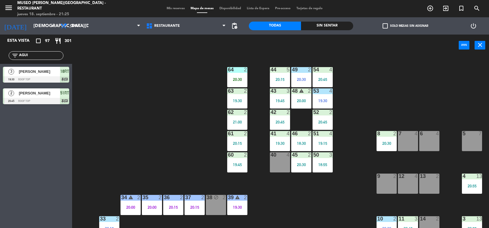
click at [239, 75] on div "64 2 20:30" at bounding box center [237, 77] width 20 height 20
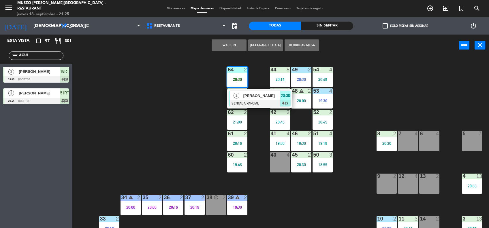
click at [245, 94] on span "[PERSON_NAME]" at bounding box center [261, 96] width 37 height 6
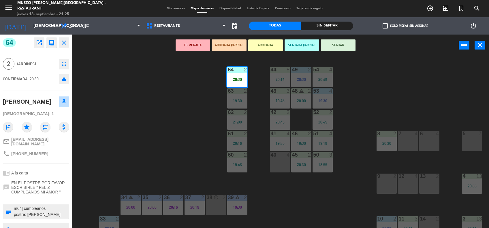
click at [354, 94] on div "44 5 20:15 49 2 20:30 54 4 20:45 64 2 20:30 48 warning 2 20:00 53 4 19:30 63 2 …" at bounding box center [283, 143] width 412 height 172
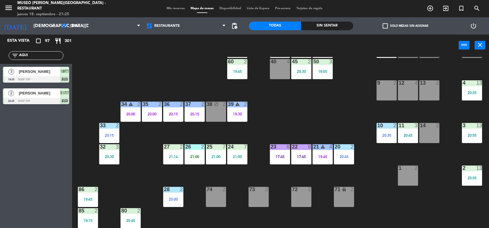
scroll to position [94, 0]
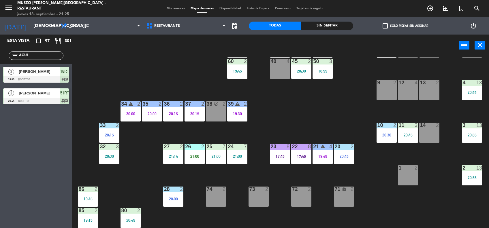
click at [190, 153] on div "26 2 21:00" at bounding box center [195, 154] width 20 height 20
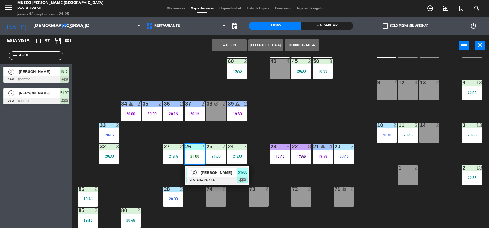
click at [195, 176] on div "2" at bounding box center [194, 173] width 12 height 10
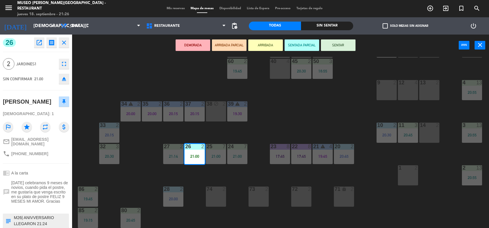
click at [274, 127] on div "44 5 20:15 49 2 20:30 54 4 20:45 64 2 20:30 48 warning 2 20:00 53 4 19:30 63 2 …" at bounding box center [283, 143] width 412 height 172
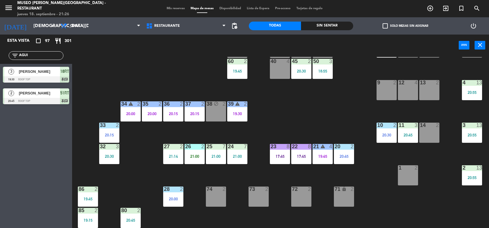
click at [192, 151] on div "26 2 21:00" at bounding box center [195, 154] width 20 height 20
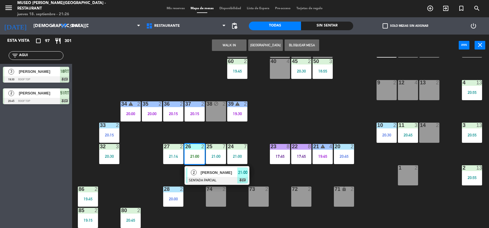
click at [196, 169] on div "2" at bounding box center [194, 173] width 12 height 10
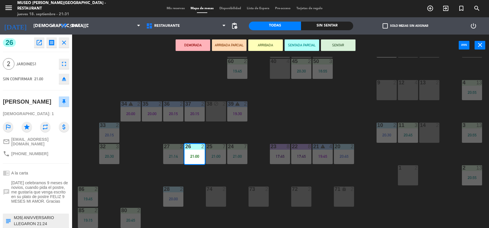
click at [121, 81] on div "44 5 20:15 49 2 20:30 54 4 20:45 64 2 20:30 48 warning 2 20:00 53 4 19:30 63 2 …" at bounding box center [283, 143] width 412 height 172
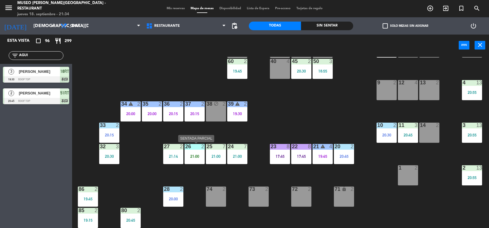
click at [202, 151] on div "26 2 21:00" at bounding box center [195, 154] width 20 height 20
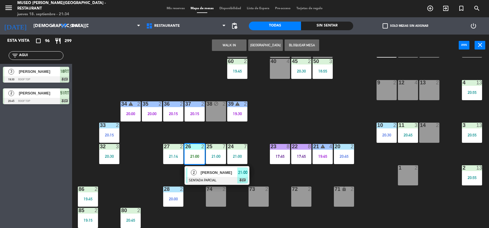
click at [200, 177] on div "[PERSON_NAME]" at bounding box center [219, 173] width 38 height 10
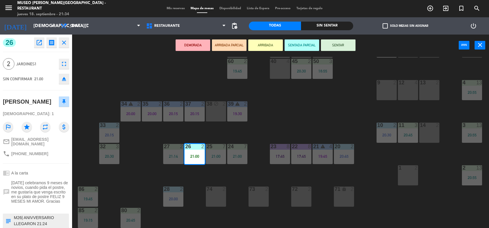
click at [34, 215] on textarea at bounding box center [40, 221] width 55 height 12
type textarea "M26| ANIVERSARIO LLEGARON 21:24"
click at [39, 187] on span "[DATE] celebramos 9 meses de novios, cuando pida el postre, me gustaría que ven…" at bounding box center [40, 192] width 58 height 23
click at [336, 41] on button "SENTAR" at bounding box center [338, 46] width 35 height 12
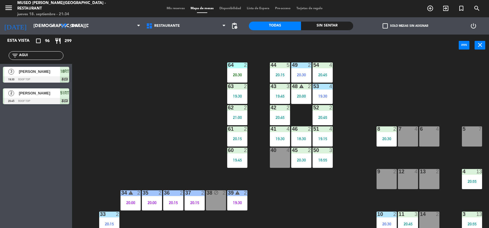
scroll to position [0, 0]
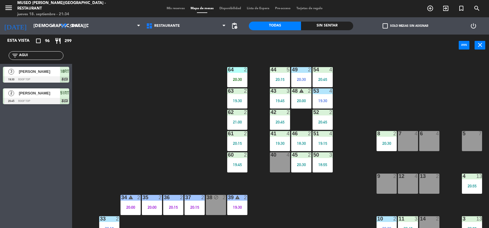
click at [237, 80] on div "20:30" at bounding box center [237, 80] width 20 height 4
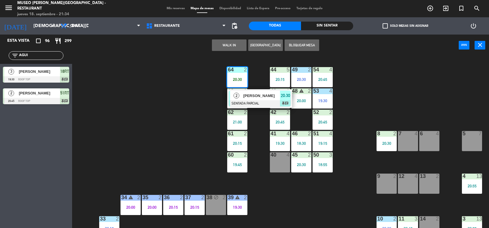
click at [238, 100] on div "2" at bounding box center [236, 96] width 12 height 10
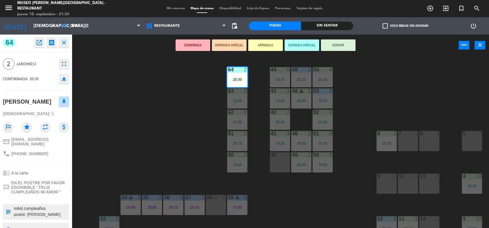
click at [347, 46] on button "SENTAR" at bounding box center [338, 46] width 35 height 12
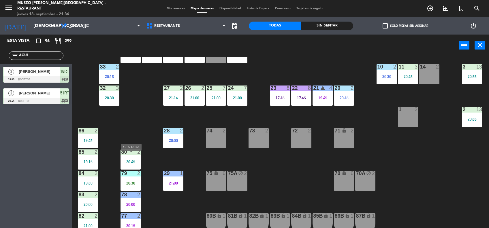
scroll to position [153, 0]
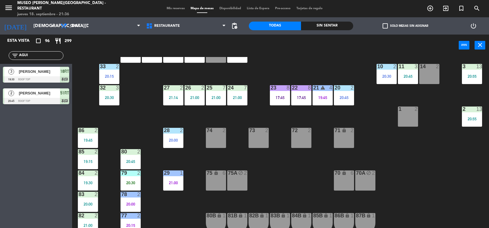
click at [133, 120] on div "44 5 20:15 49 2 20:30 54 4 20:45 64 2 20:30 48 warning 2 20:00 53 4 19:30 63 2 …" at bounding box center [283, 143] width 412 height 172
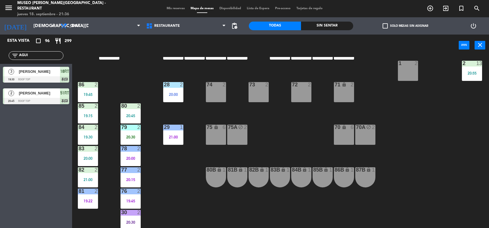
scroll to position [200, 0]
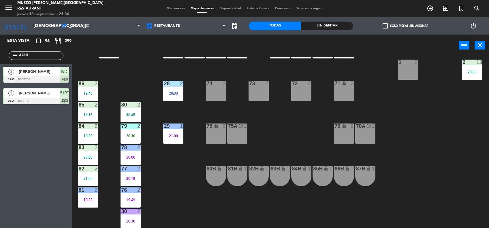
click at [133, 128] on div at bounding box center [131, 126] width 10 height 5
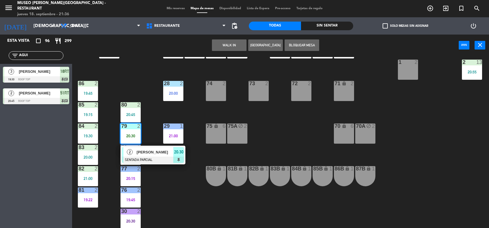
click at [148, 153] on span "[PERSON_NAME]" at bounding box center [155, 152] width 37 height 6
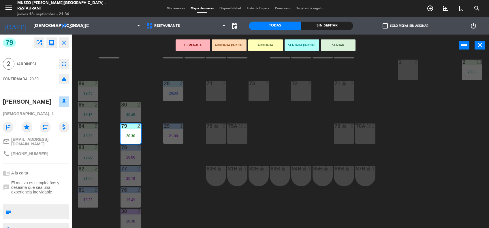
click at [329, 46] on button "SENTAR" at bounding box center [338, 46] width 35 height 12
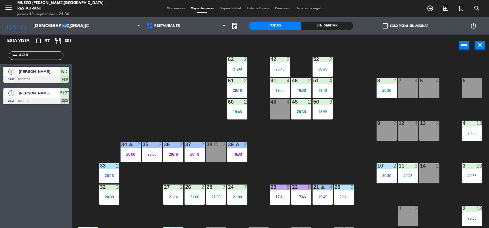
scroll to position [0, 0]
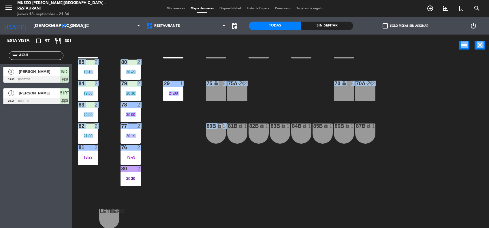
drag, startPoint x: 187, startPoint y: 157, endPoint x: 155, endPoint y: 50, distance: 111.5
click at [155, 50] on div "power_input close 44 5 20:15 49 2 20:30 54 4 20:45 64 2 20:30 48 warning 2 20:0…" at bounding box center [244, 132] width 489 height 195
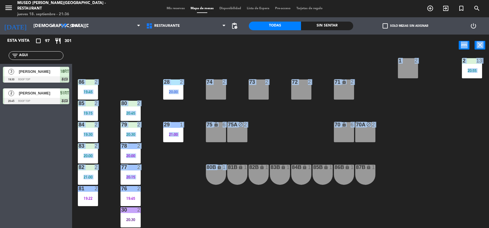
drag, startPoint x: 155, startPoint y: 50, endPoint x: 139, endPoint y: 58, distance: 17.3
click at [139, 58] on div "44 5 20:15 49 2 20:30 54 4 20:45 64 2 20:30 48 warning 2 20:00 53 4 19:30 63 2 …" at bounding box center [283, 143] width 412 height 172
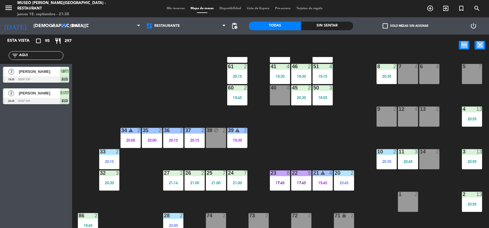
scroll to position [67, 0]
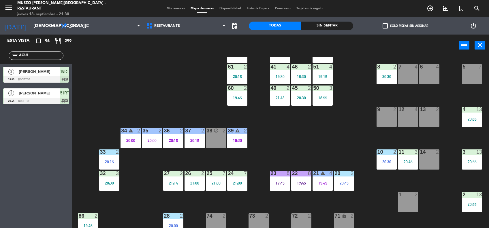
click at [42, 55] on input "AGUI" at bounding box center [40, 56] width 45 height 6
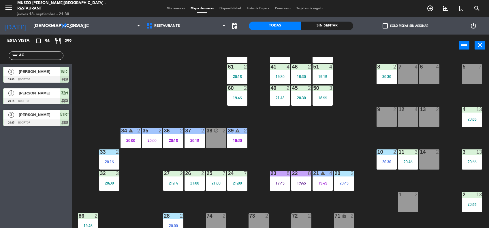
type input "A"
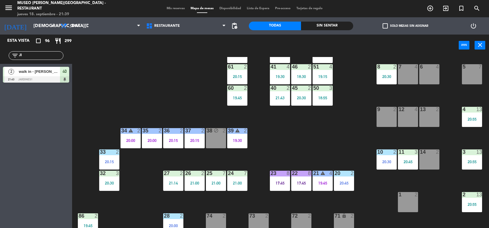
type input "JI"
click at [30, 74] on span "walk in - [PERSON_NAME]" at bounding box center [39, 72] width 41 height 6
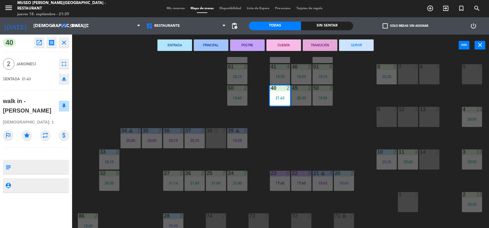
click at [25, 161] on textarea at bounding box center [40, 167] width 55 height 12
type textarea "M40 21:39 LLEGÓ"
click at [4, 198] on div "40 open_in_new receipt 9:43 PM [DATE] 2 personas walk in - [PERSON_NAME] 40 clo…" at bounding box center [36, 132] width 72 height 194
click at [281, 130] on div "44 5 20:15 49 2 20:30 54 4 20:45 64 2 20:30 48 warning 2 20:00 53 4 19:30 63 2 …" at bounding box center [283, 143] width 412 height 172
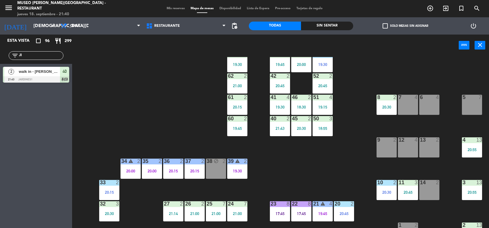
scroll to position [35, 0]
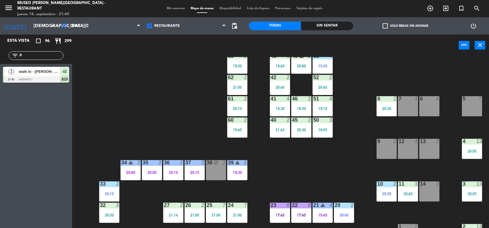
click at [22, 80] on div at bounding box center [36, 79] width 66 height 6
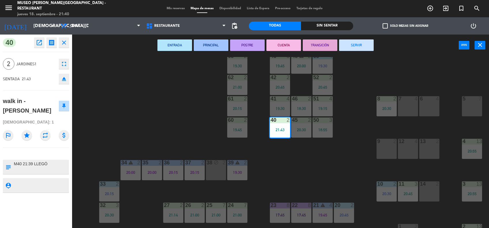
click at [14, 166] on textarea at bounding box center [40, 167] width 55 height 12
click at [361, 80] on div "44 5 20:15 49 2 20:30 54 4 20:45 64 2 20:30 48 warning 2 20:00 53 4 19:30 63 2 …" at bounding box center [283, 143] width 412 height 172
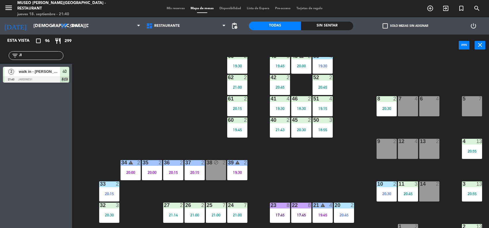
scroll to position [90, 0]
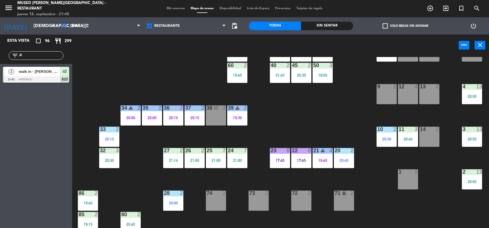
click at [120, 160] on div "44 5 20:15 49 2 20:30 54 4 20:45 64 2 20:30 48 warning 2 20:00 53 4 19:30 63 2 …" at bounding box center [283, 143] width 412 height 172
click at [114, 159] on div "20:30" at bounding box center [109, 161] width 20 height 4
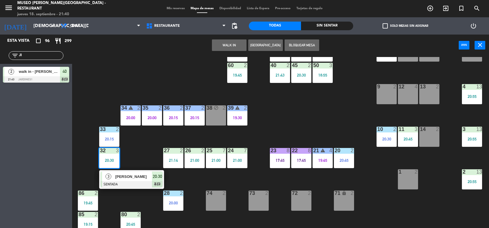
click at [115, 174] on div "[PERSON_NAME]" at bounding box center [134, 177] width 38 height 10
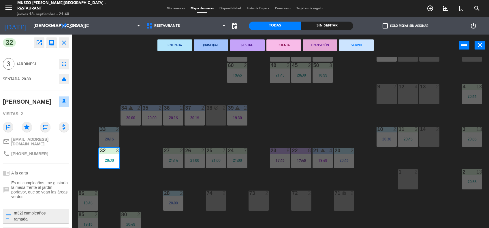
click at [53, 211] on textarea at bounding box center [40, 217] width 55 height 12
type textarea "m32| cumpleaños EN MESA ramada"
click at [160, 138] on div "44 5 20:15 49 2 20:30 54 4 20:45 64 2 20:30 48 warning 2 20:00 53 4 19:30 63 2 …" at bounding box center [283, 143] width 412 height 172
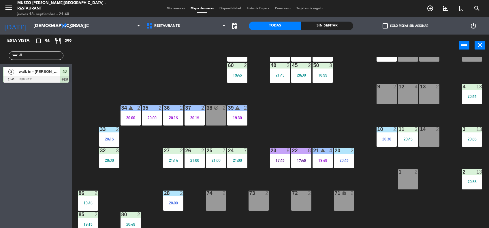
click at [114, 152] on div "3" at bounding box center [119, 150] width 10 height 5
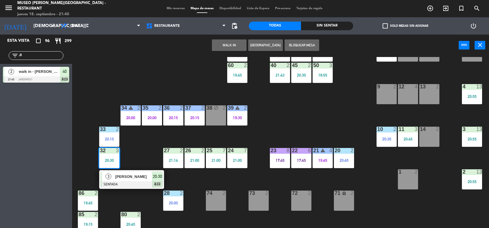
click at [115, 177] on div "[PERSON_NAME]" at bounding box center [134, 177] width 38 height 10
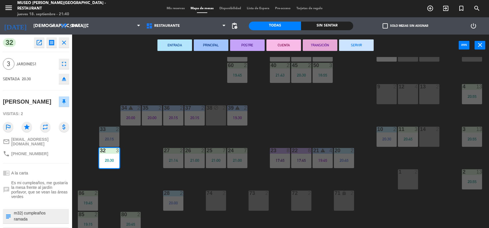
click at [48, 211] on textarea at bounding box center [40, 217] width 55 height 12
type textarea "m32| cumpleaños en mesa ramada"
click at [35, 187] on span "Es mi cumpleaños, me gustaría la mesa frente al jardín porfavor, que se vean la…" at bounding box center [40, 190] width 58 height 18
click at [41, 164] on hr at bounding box center [36, 164] width 66 height 0
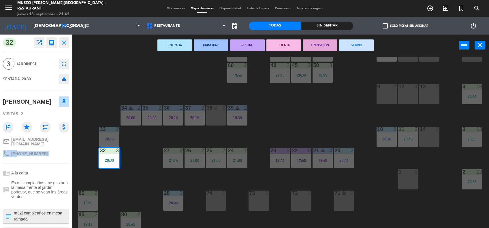
click at [41, 164] on hr at bounding box center [36, 164] width 66 height 0
click at [44, 155] on div "phone [PHONE_NUMBER]" at bounding box center [36, 154] width 66 height 11
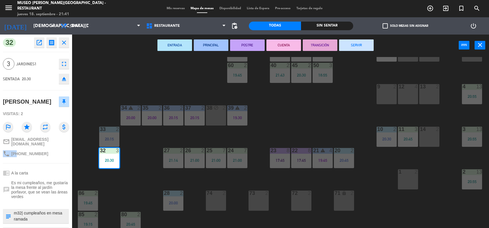
click at [44, 155] on div "phone [PHONE_NUMBER]" at bounding box center [36, 154] width 66 height 11
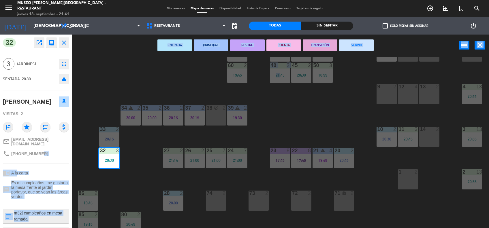
drag, startPoint x: 44, startPoint y: 155, endPoint x: 279, endPoint y: 114, distance: 238.1
click at [279, 114] on div "32 open_in_new receipt 8:30 PM [DATE] 3 personas [PERSON_NAME] 32 EXPERIENCE A …" at bounding box center [244, 132] width 489 height 195
click at [279, 114] on div "44 5 20:15 49 2 20:30 54 4 20:45 64 2 20:30 48 warning 2 20:00 53 4 19:30 63 2 …" at bounding box center [283, 143] width 412 height 172
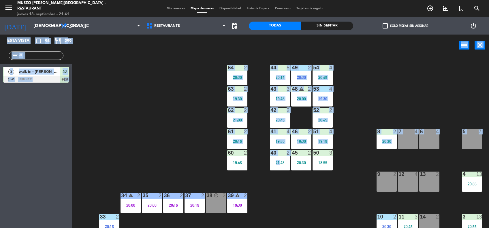
scroll to position [2, 0]
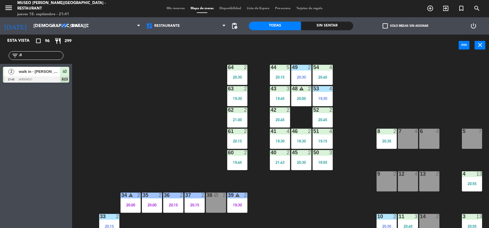
click at [282, 162] on div "21:43" at bounding box center [280, 163] width 20 height 4
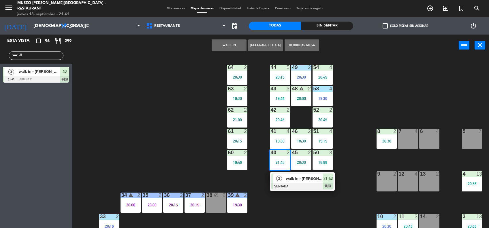
click at [283, 181] on div "2" at bounding box center [279, 179] width 12 height 10
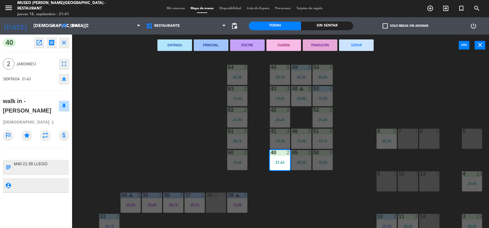
click at [55, 164] on textarea at bounding box center [40, 167] width 55 height 12
click at [112, 141] on div "44 5 20:15 49 2 20:30 54 4 20:45 64 2 20:30 48 warning 2 20:00 53 4 19:30 63 2 …" at bounding box center [283, 143] width 412 height 172
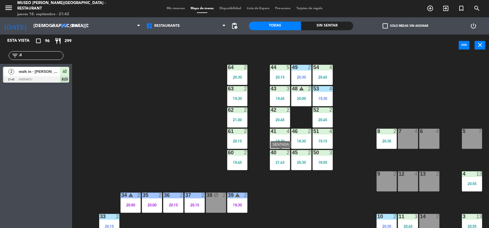
click at [277, 154] on div at bounding box center [281, 152] width 10 height 5
